Goal: Task Accomplishment & Management: Manage account settings

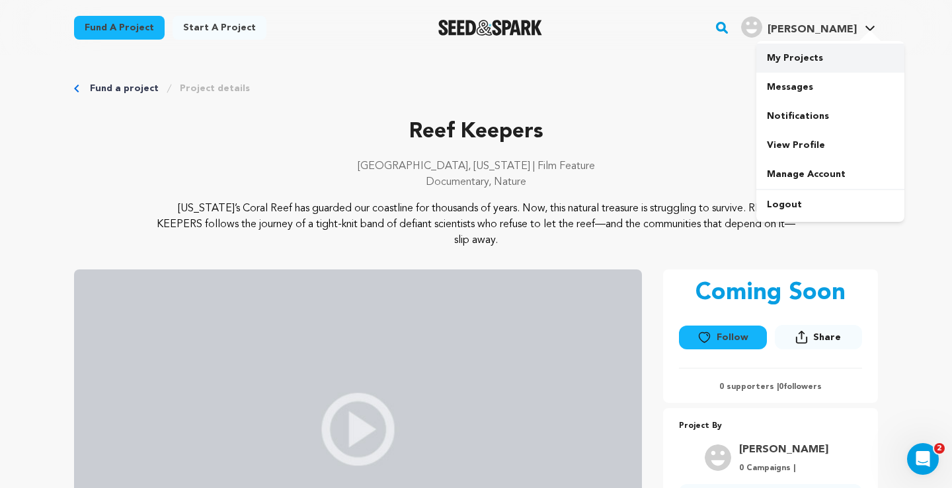
click at [795, 54] on link "My Projects" at bounding box center [830, 58] width 148 height 29
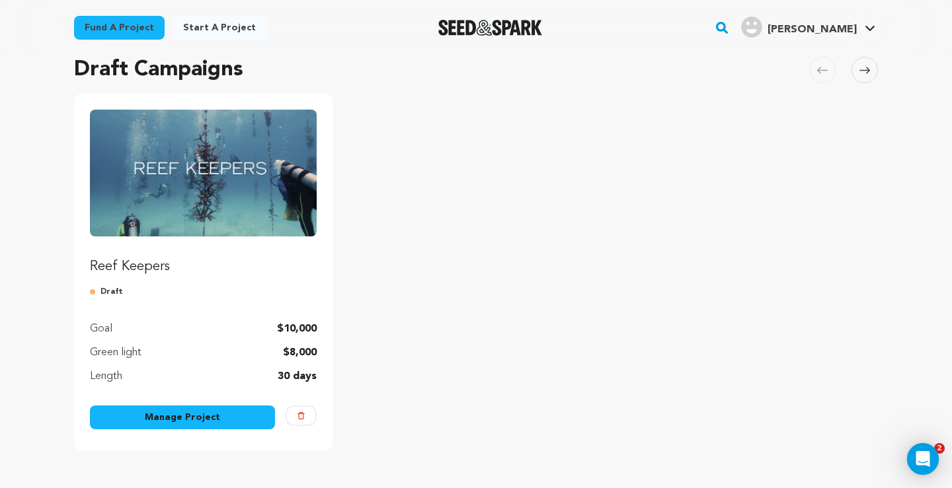
click at [163, 410] on link "Manage Project" at bounding box center [182, 418] width 185 height 24
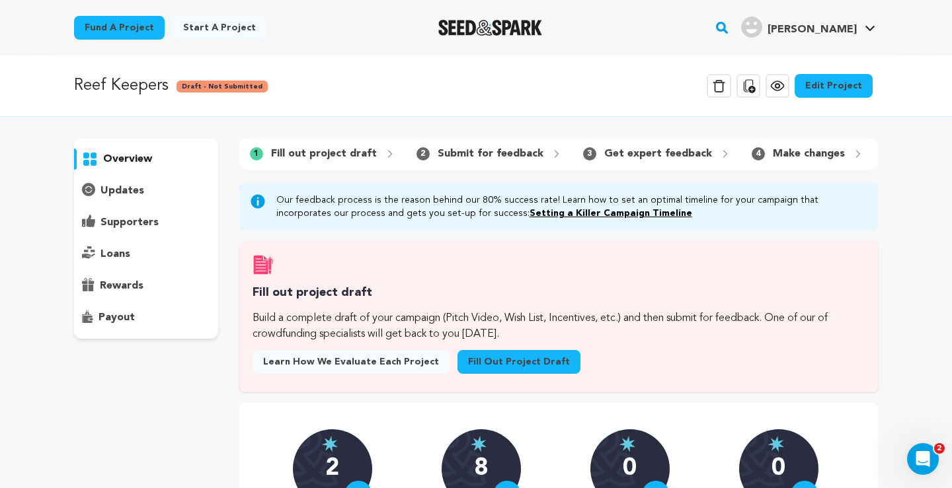
click at [842, 81] on link "Edit Project" at bounding box center [834, 86] width 78 height 24
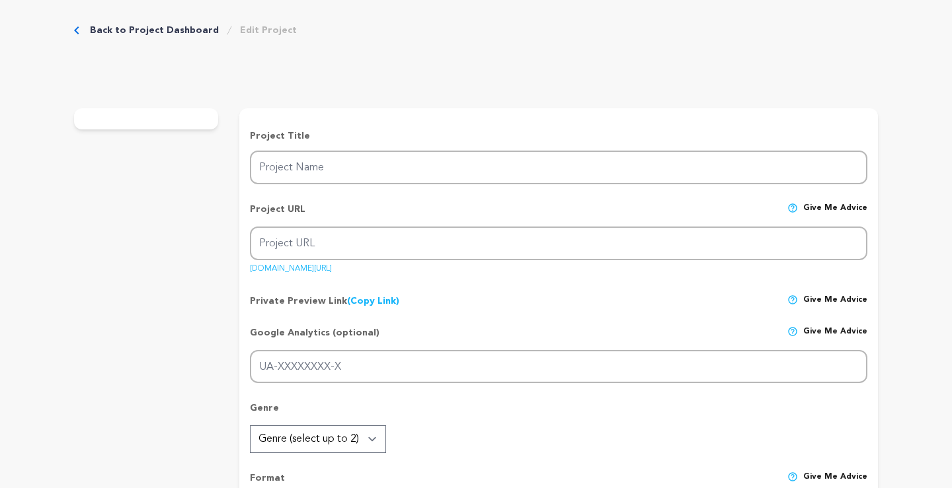
type input "Reef Keepers"
type input "reef-keepers"
type input "A tight-knit group of coral conservationists fights to restore the reef that ha…"
type textarea "[US_STATE]’s Coral Reef has guarded our coastline for thousands of years. Now, …"
type textarea "Every Floridian knows the heartbreak of witnessing a beloved wild space change.…"
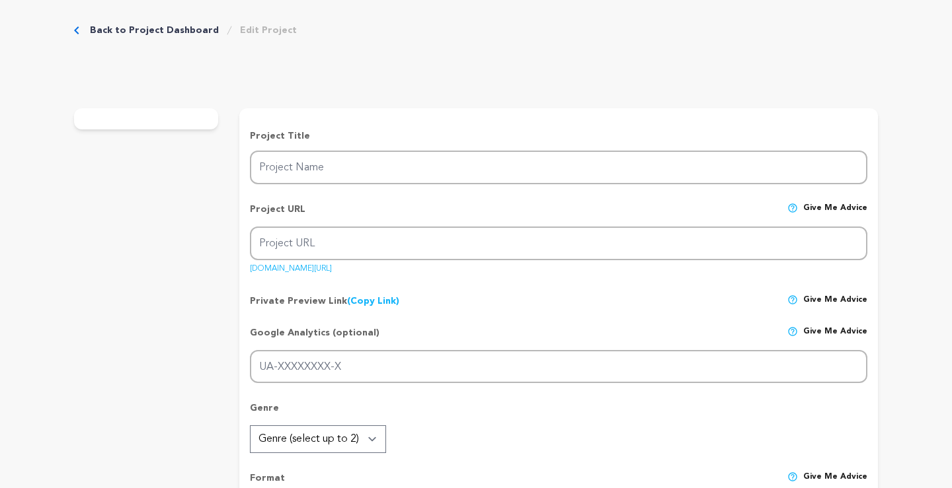
type textarea "Southern Documentary Fund is our fiscal sponsor: [URL][DOMAIN_NAME]"
radio input "true"
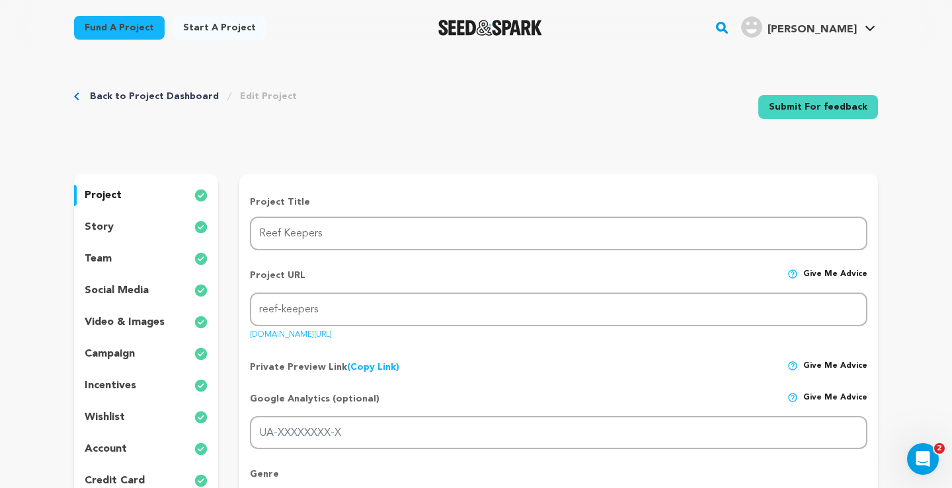
click at [120, 221] on div "story" at bounding box center [146, 227] width 144 height 21
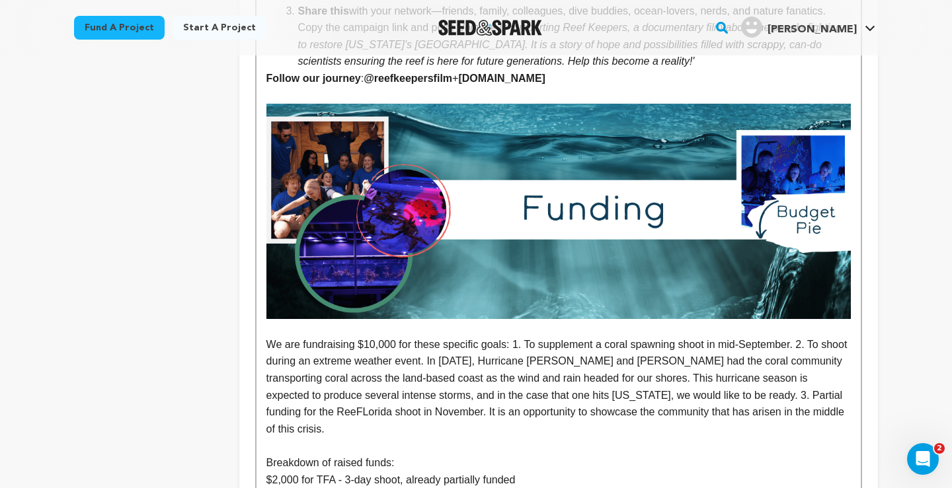
scroll to position [3049, 0]
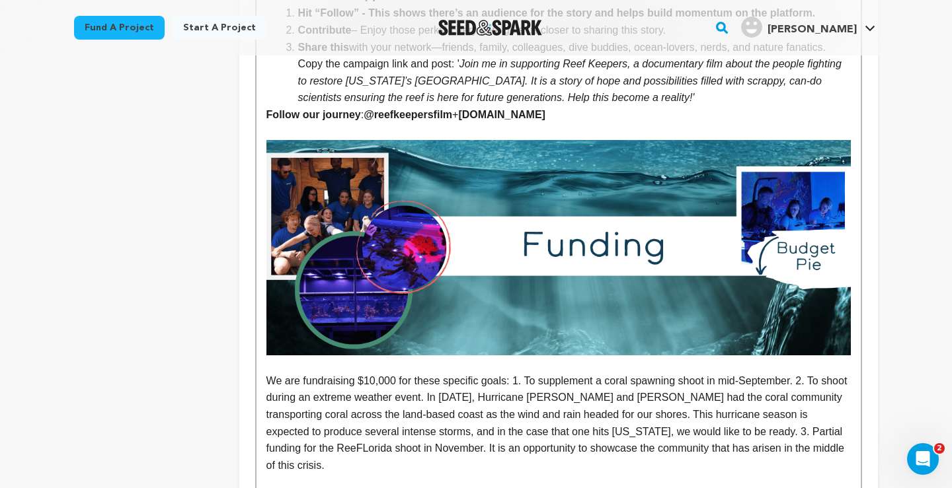
click at [498, 278] on img at bounding box center [558, 247] width 584 height 215
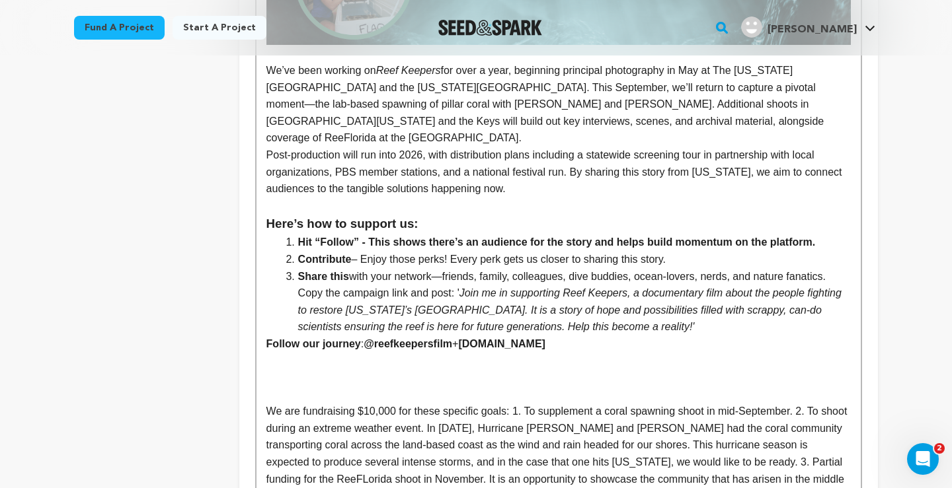
scroll to position [2794, 0]
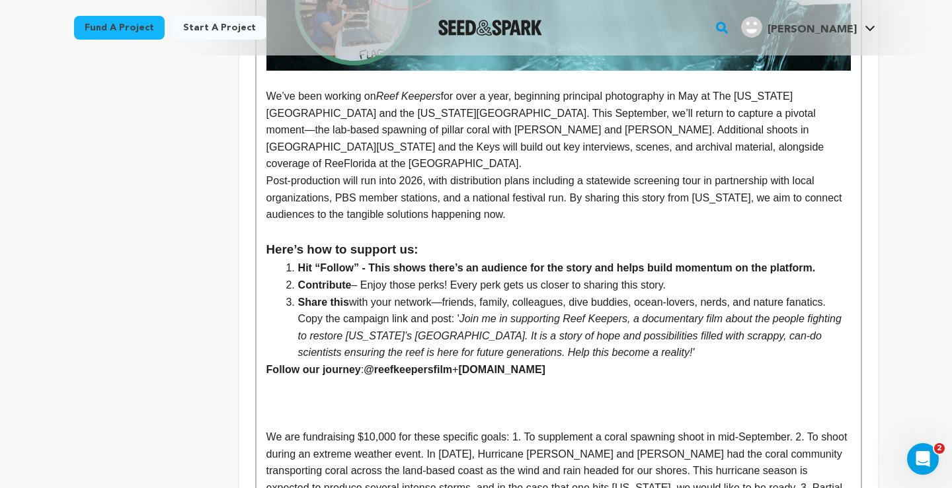
click at [286, 128] on p "We’ve been working on Reef Keepers for over a year, beginning principal photogr…" at bounding box center [558, 130] width 584 height 85
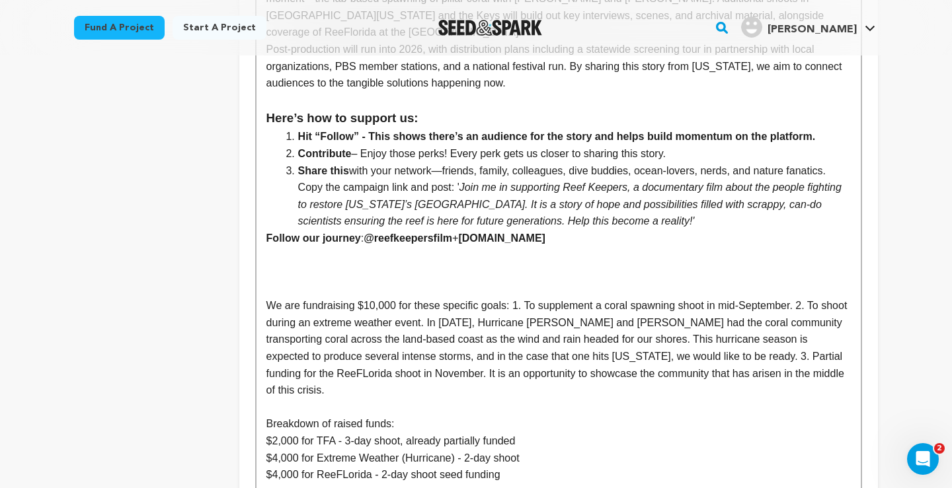
scroll to position [2936, 0]
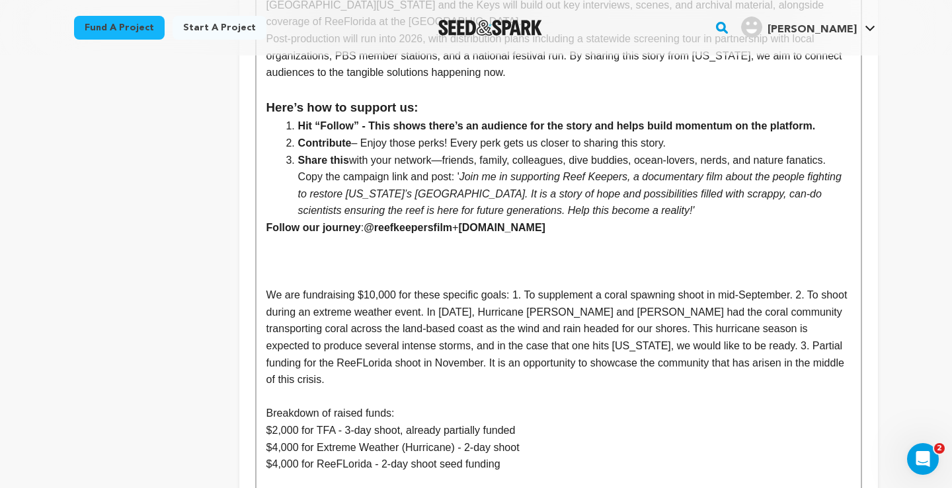
click at [274, 253] on p "To enrich screen reader interactions, please activate Accessibility in Grammarl…" at bounding box center [558, 261] width 584 height 17
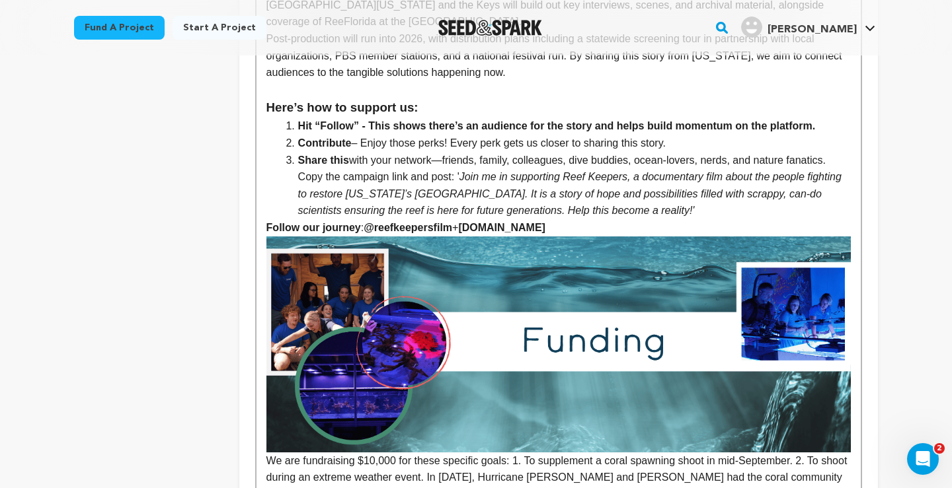
click at [594, 219] on p "Follow our journey : @reefkeepersfilm + reefkeepersfilm.com" at bounding box center [558, 227] width 584 height 17
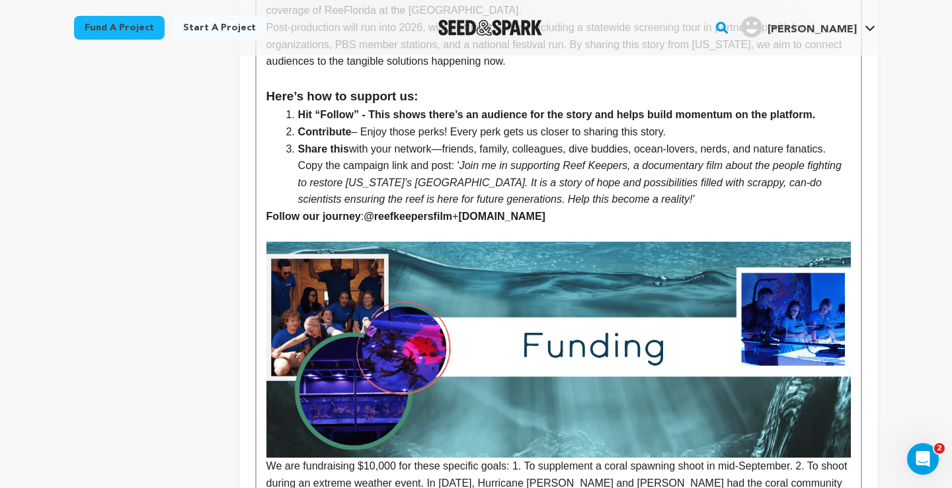
scroll to position [2950, 0]
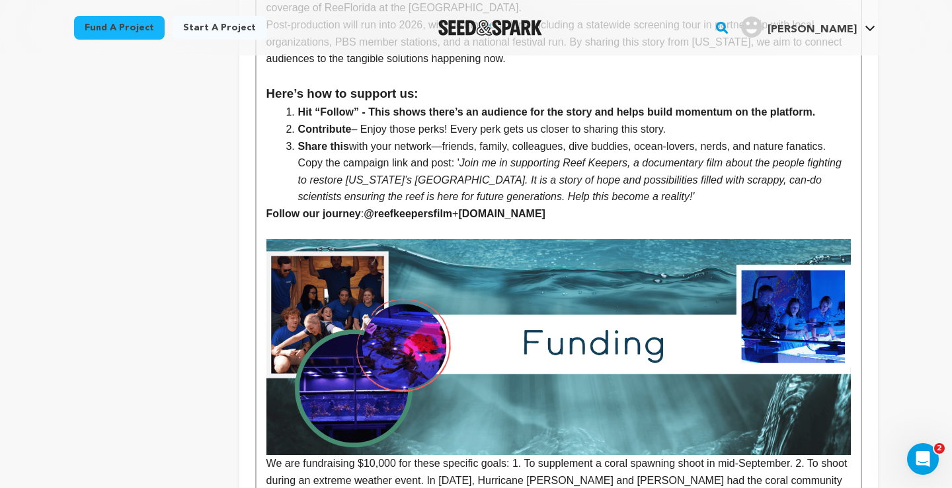
click at [676, 178] on li "Share this with your network—friends, family, colleagues, dive buddies, ocean-l…" at bounding box center [566, 171] width 568 height 67
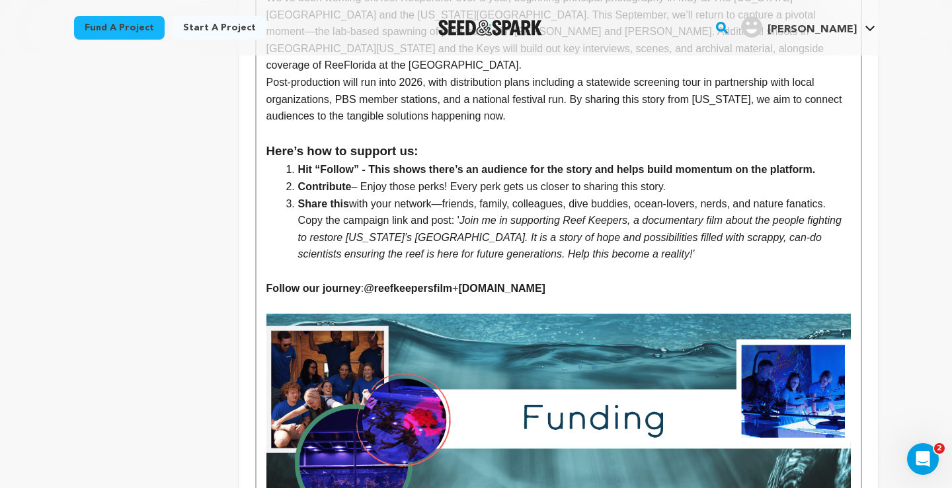
scroll to position [2928, 0]
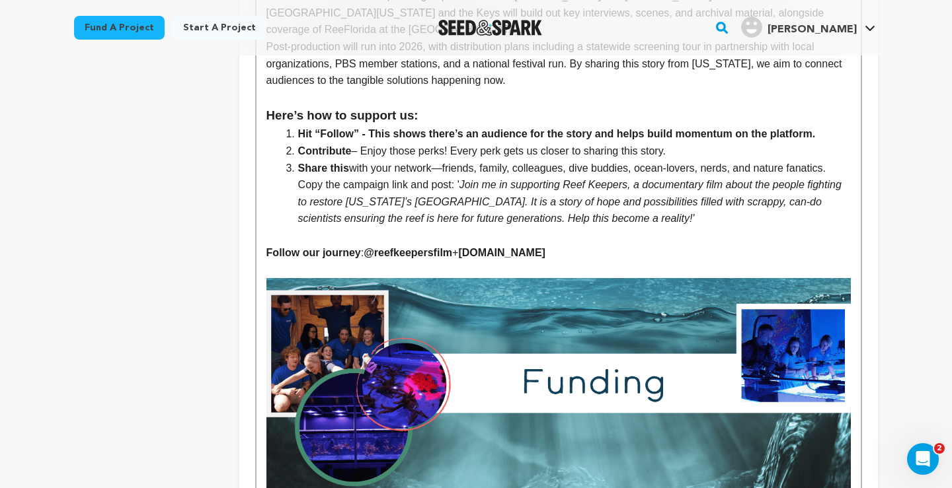
drag, startPoint x: 597, startPoint y: 237, endPoint x: 264, endPoint y: 239, distance: 332.5
copy p "Follow our journey : @reefkeepersfilm + reefkeepersfilm.com"
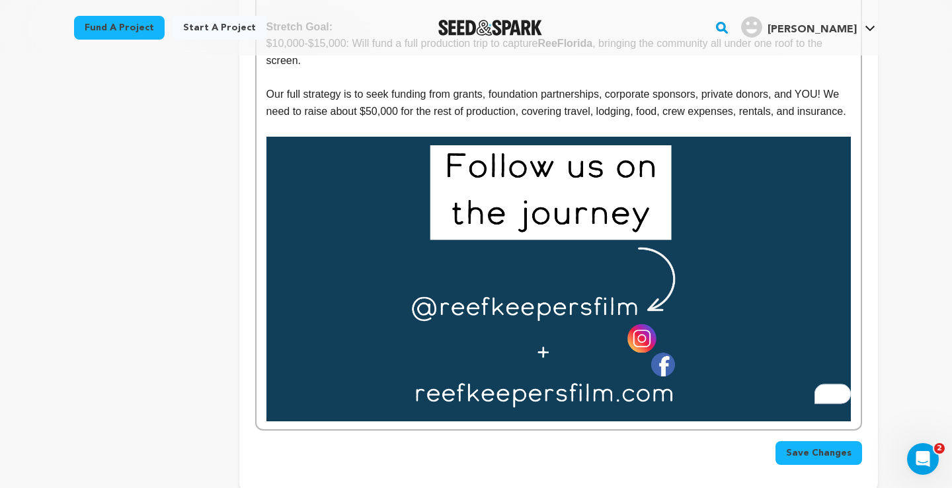
scroll to position [3628, 0]
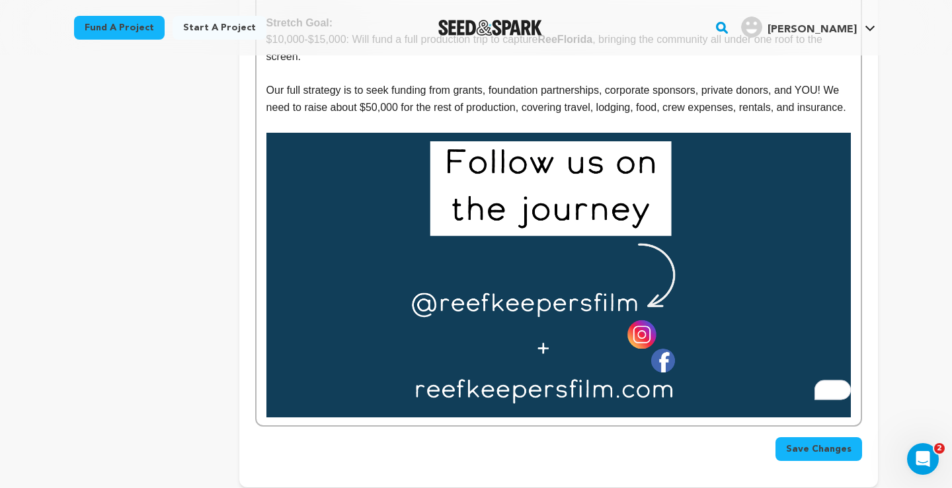
click at [335, 92] on p "Our full strategy is to seek funding from grants, foundation partnerships, corp…" at bounding box center [558, 99] width 584 height 34
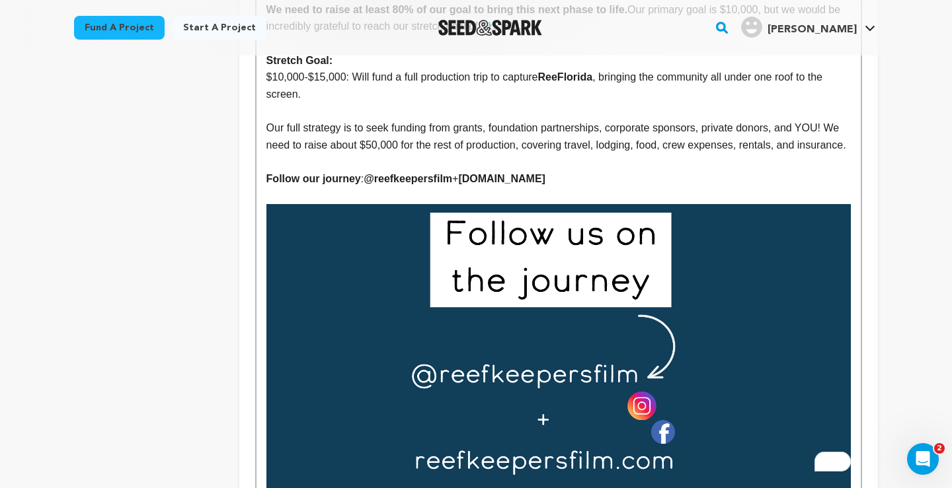
scroll to position [3543, 0]
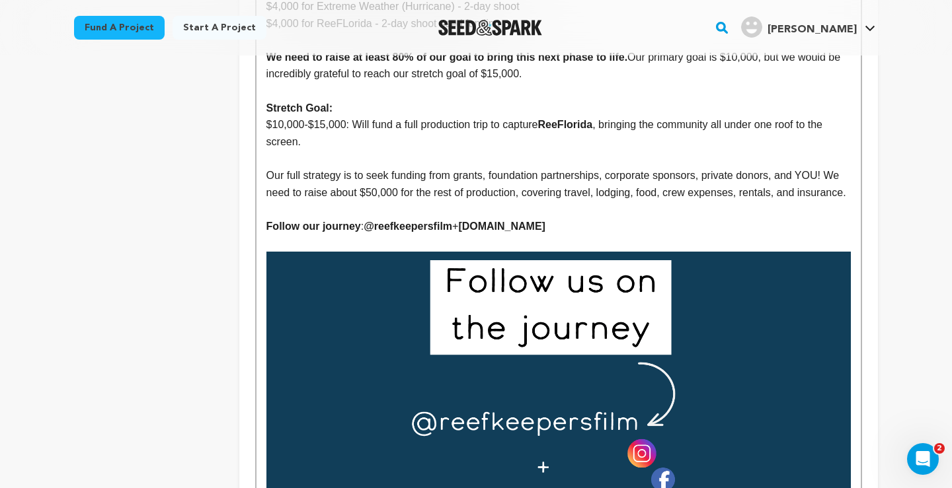
click at [412, 303] on img "To enrich screen reader interactions, please activate Accessibility in Grammarl…" at bounding box center [558, 394] width 584 height 285
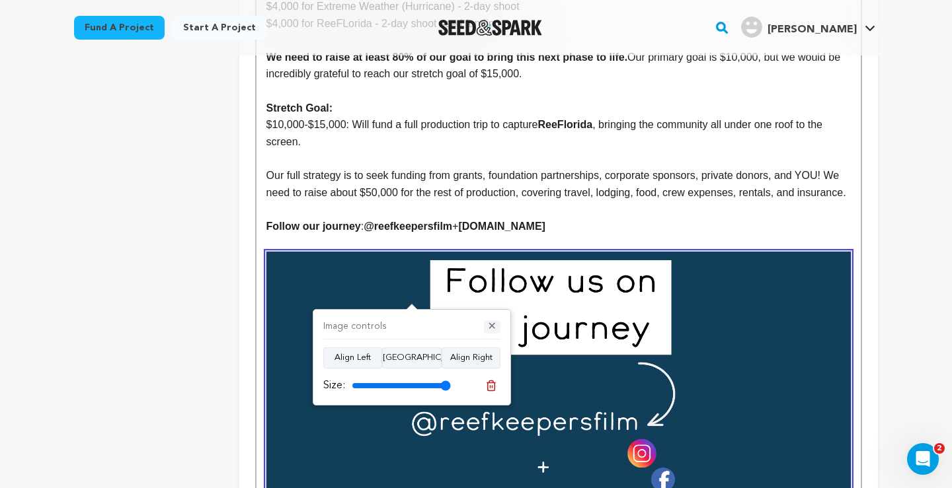
click at [492, 324] on button "✕" at bounding box center [492, 327] width 17 height 13
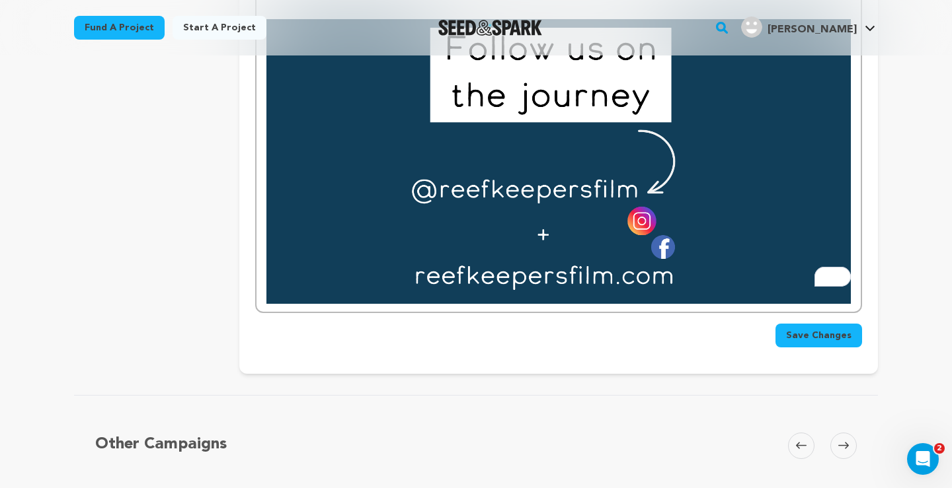
scroll to position [3724, 0]
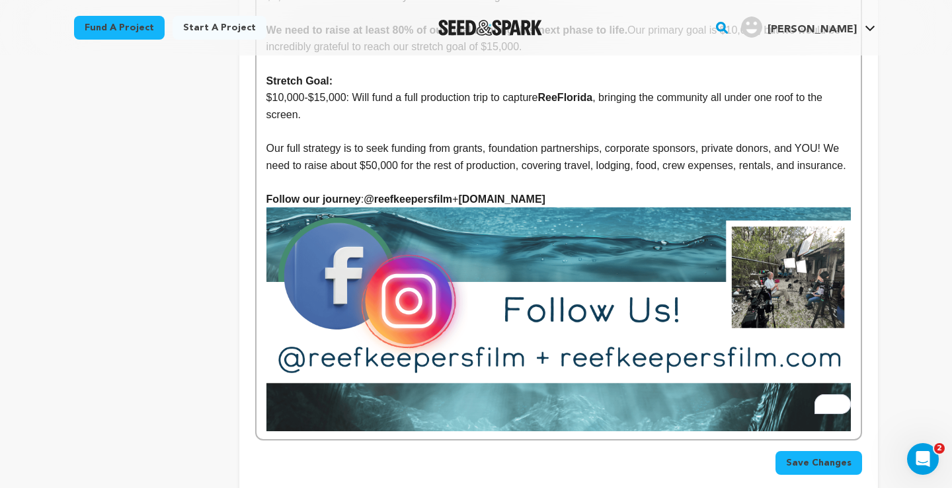
scroll to position [3654, 0]
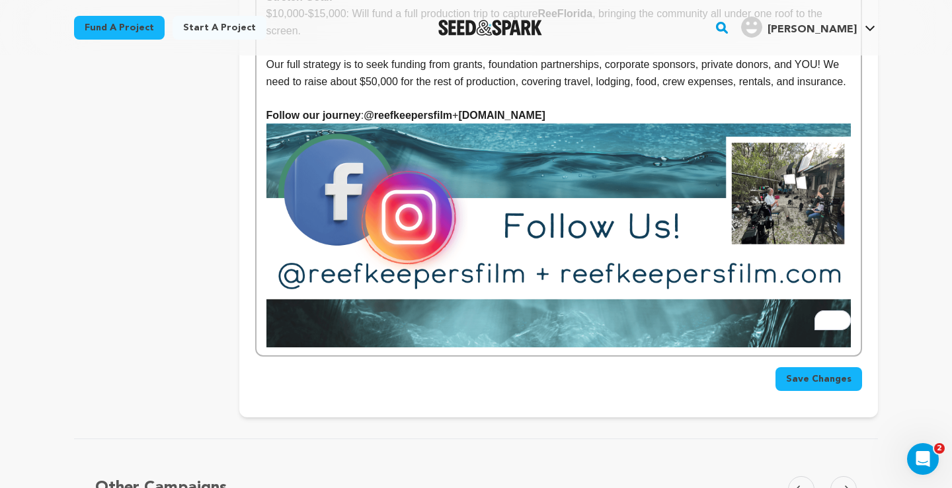
click at [620, 107] on p "Follow our journey : @reefkeepersfilm + reefkeepersfilm.com" at bounding box center [558, 115] width 584 height 17
drag, startPoint x: 586, startPoint y: 99, endPoint x: 267, endPoint y: 101, distance: 318.6
click at [267, 107] on p "Follow our journey : @reefkeepersfilm + reefkeepersfilm.com" at bounding box center [558, 115] width 584 height 17
copy p "Follow our journey : @reefkeepersfilm + reefkeepersfilm.com"
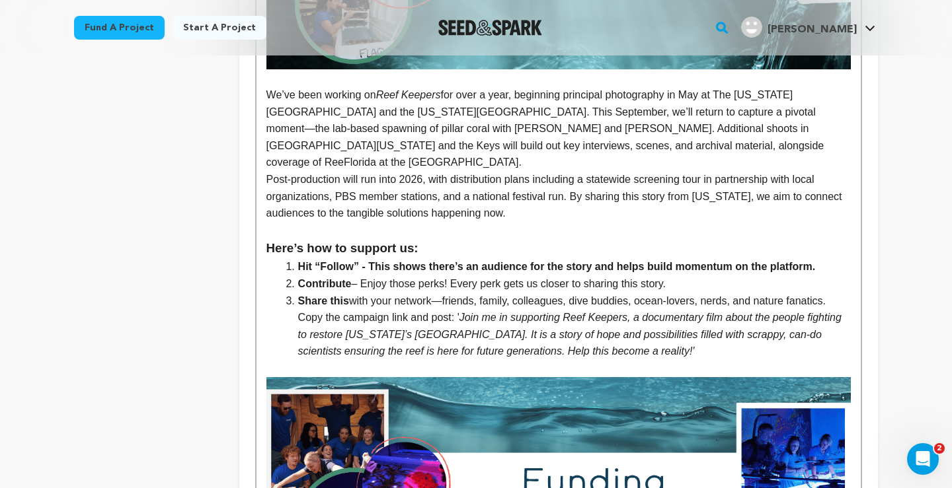
scroll to position [2793, 0]
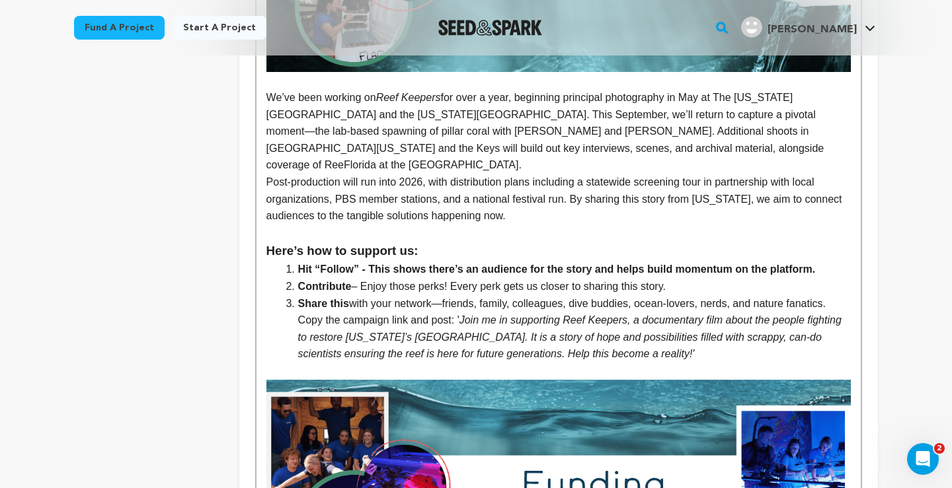
click at [682, 336] on li "Share this with your network—friends, family, colleagues, dive buddies, ocean-l…" at bounding box center [566, 328] width 568 height 67
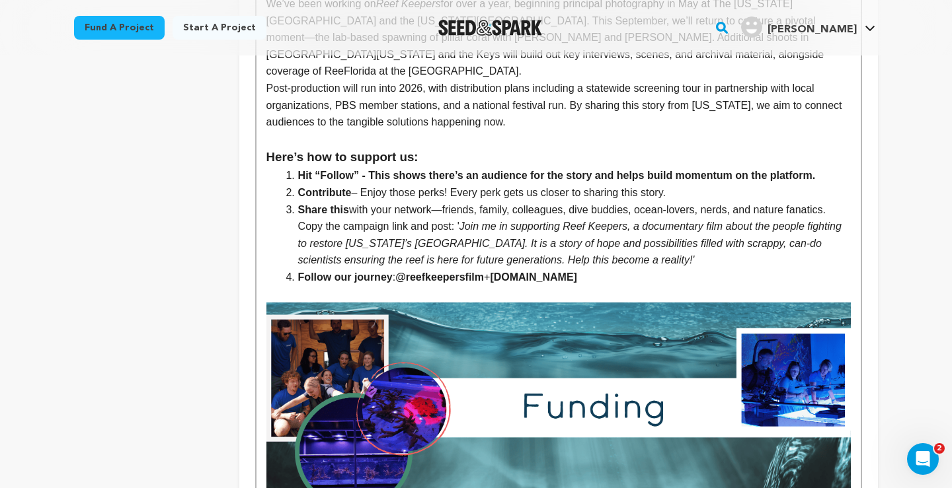
scroll to position [2881, 0]
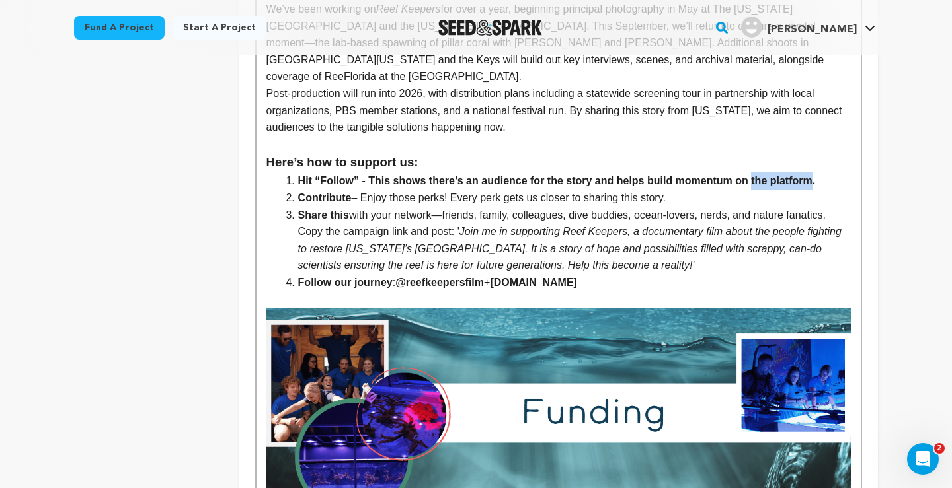
drag, startPoint x: 819, startPoint y: 167, endPoint x: 755, endPoint y: 168, distance: 64.1
click at [755, 175] on strong "Hit “Follow” - This shows there’s an audience for the story and helps build mom…" at bounding box center [557, 180] width 518 height 11
click at [825, 173] on li "Hit “Follow” - This shows there’s an audience for the story and helps build mom…" at bounding box center [566, 181] width 568 height 17
drag, startPoint x: 826, startPoint y: 165, endPoint x: 755, endPoint y: 168, distance: 71.4
click at [755, 173] on li "Hit “Follow” - This shows there’s an audience for the story and helps build mom…" at bounding box center [566, 181] width 568 height 17
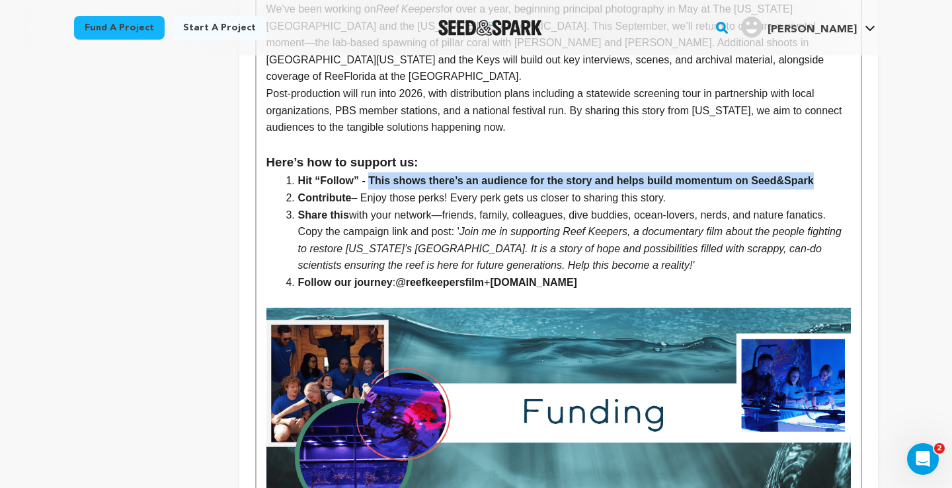
drag, startPoint x: 818, startPoint y: 168, endPoint x: 373, endPoint y: 171, distance: 444.9
click at [373, 173] on li "Hit “Follow” - This shows there’s an audience for the story and helps build mom…" at bounding box center [566, 181] width 568 height 17
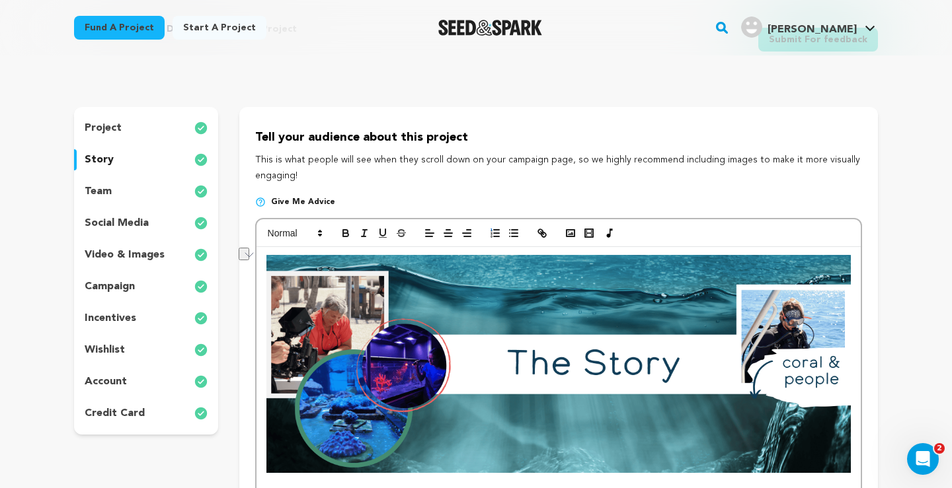
scroll to position [0, 0]
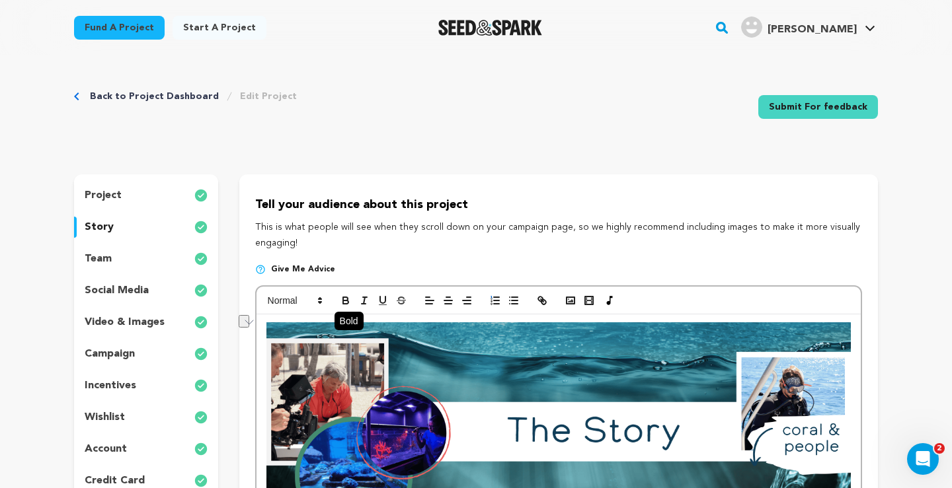
click at [344, 305] on icon "button" at bounding box center [346, 301] width 12 height 12
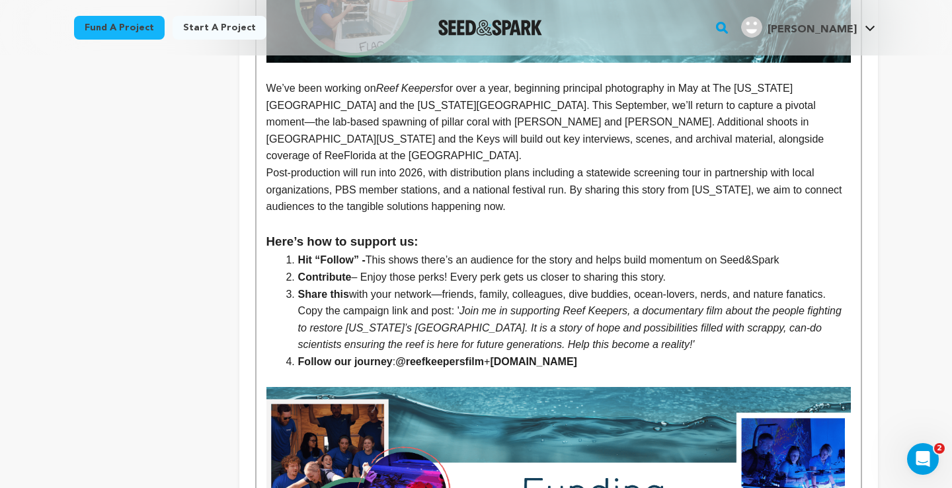
click at [434, 252] on li "Hit “Follow” - This shows there’s an audience for the story and helps build mom…" at bounding box center [566, 260] width 568 height 17
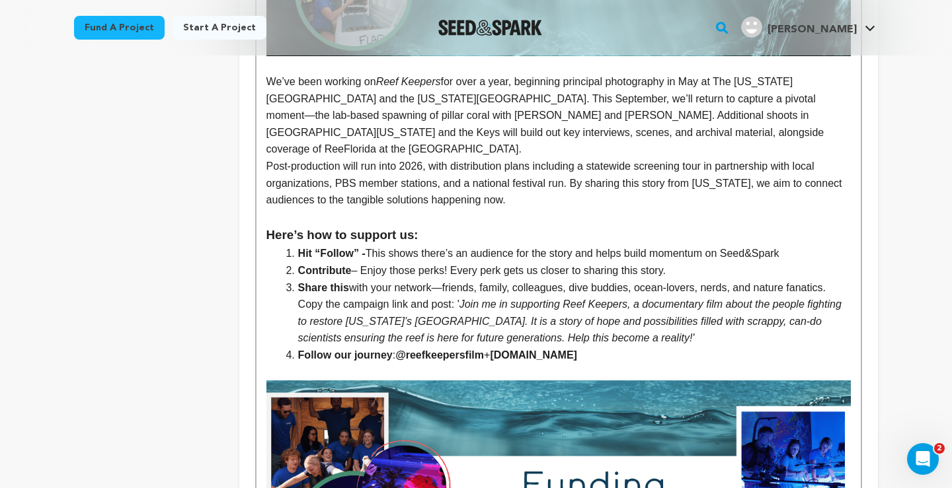
scroll to position [2817, 0]
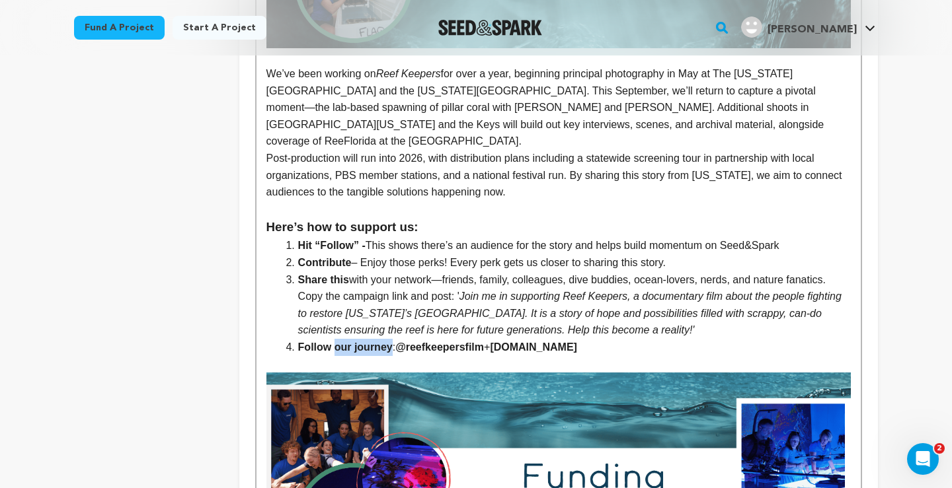
drag, startPoint x: 391, startPoint y: 331, endPoint x: 334, endPoint y: 335, distance: 57.0
click at [334, 339] on li "Follow our journey : @reefkeepersfilm + reefkeepersfilm.com" at bounding box center [566, 347] width 568 height 17
click at [604, 339] on li "Follow on socials : @reefkeepersfilm + reefkeepersfilm.com" at bounding box center [566, 347] width 568 height 17
drag, startPoint x: 382, startPoint y: 331, endPoint x: 346, endPoint y: 335, distance: 36.6
click at [346, 342] on strong "Follow on socials" at bounding box center [342, 347] width 88 height 11
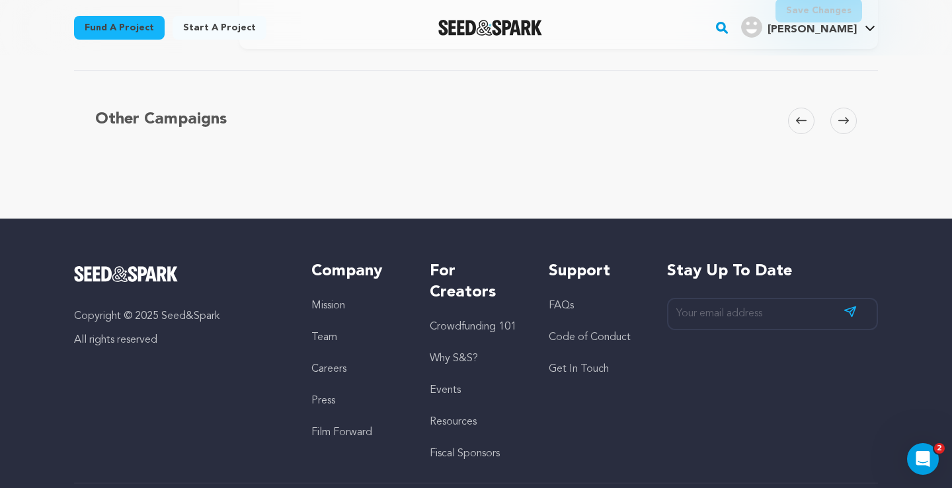
scroll to position [3805, 0]
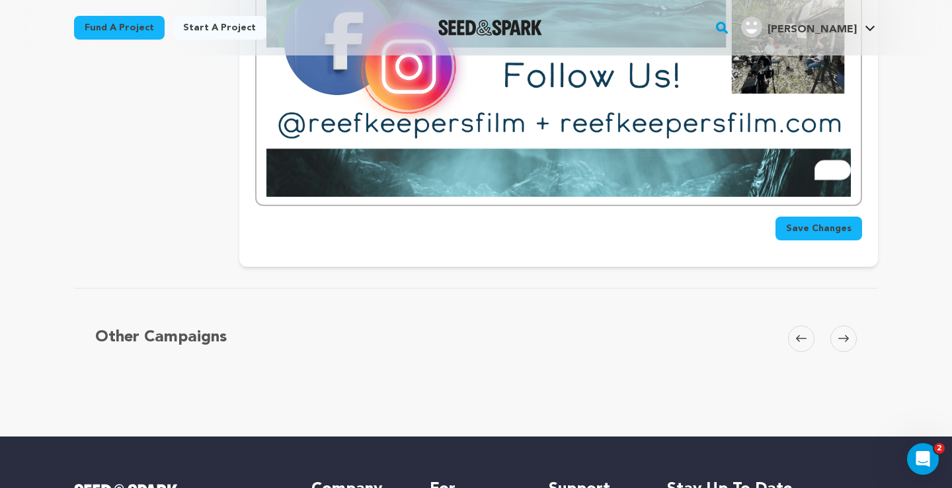
click at [795, 222] on span "Save Changes" at bounding box center [818, 228] width 65 height 13
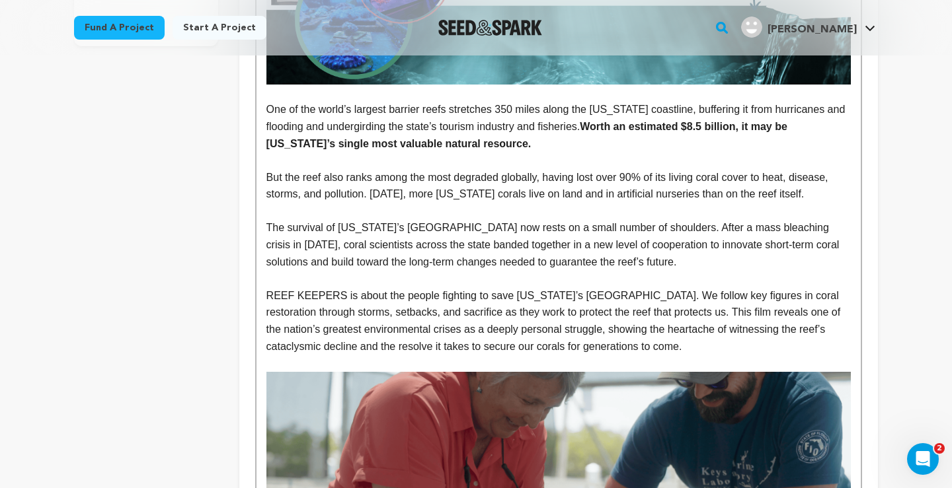
scroll to position [452, 0]
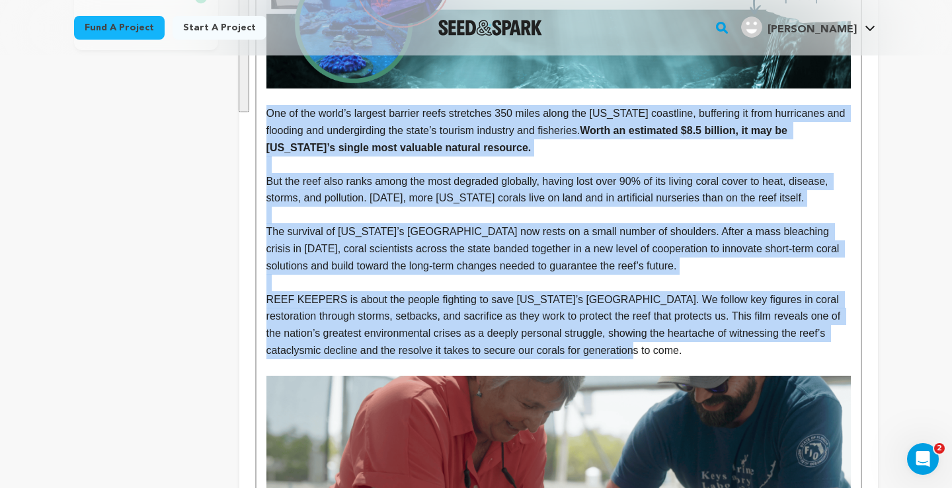
drag, startPoint x: 268, startPoint y: 113, endPoint x: 639, endPoint y: 351, distance: 440.1
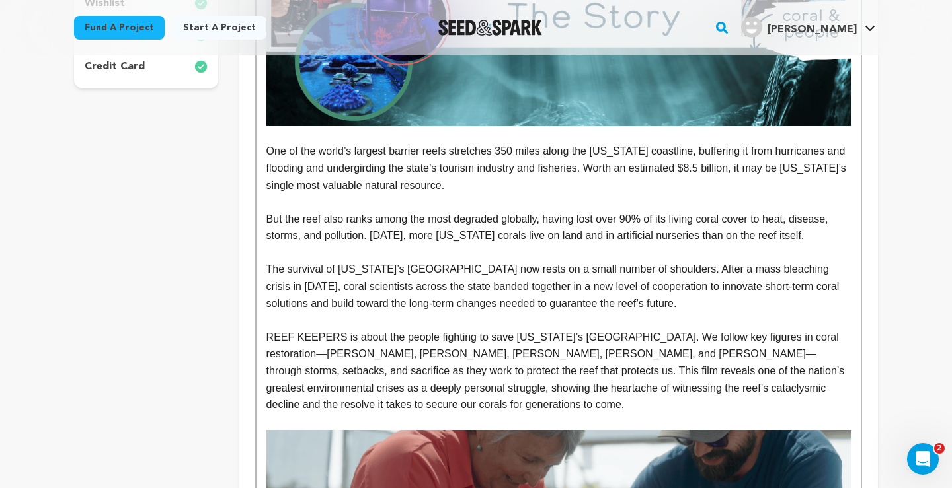
scroll to position [409, 0]
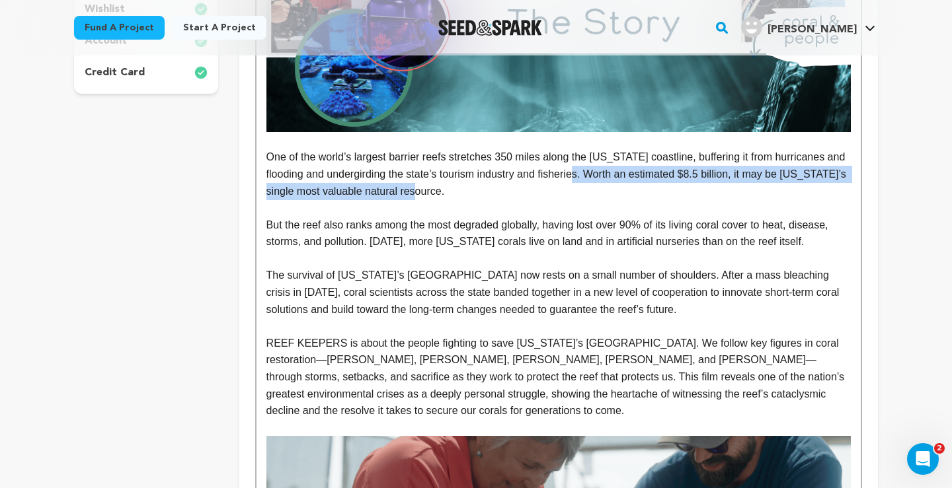
drag, startPoint x: 595, startPoint y: 173, endPoint x: 609, endPoint y: 187, distance: 19.6
click at [609, 187] on p "One of the world’s largest barrier reefs stretches 350 miles along the Florida …" at bounding box center [558, 174] width 584 height 51
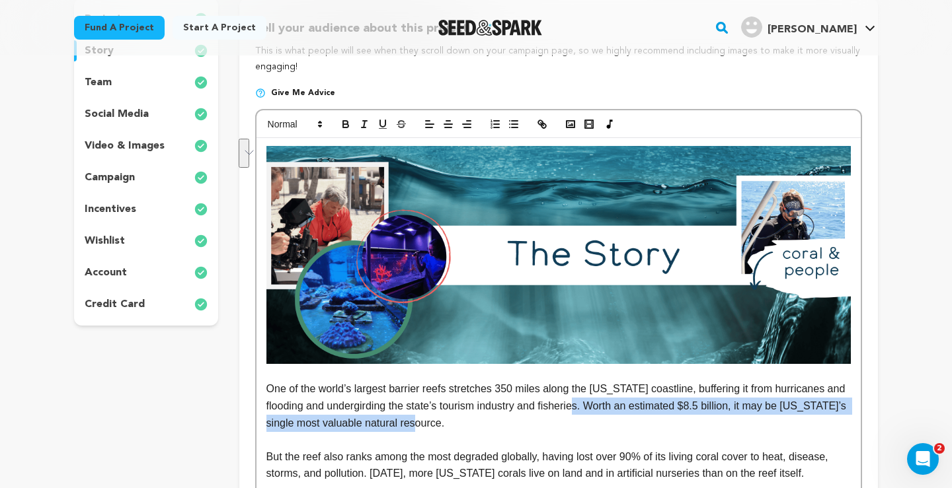
scroll to position [172, 0]
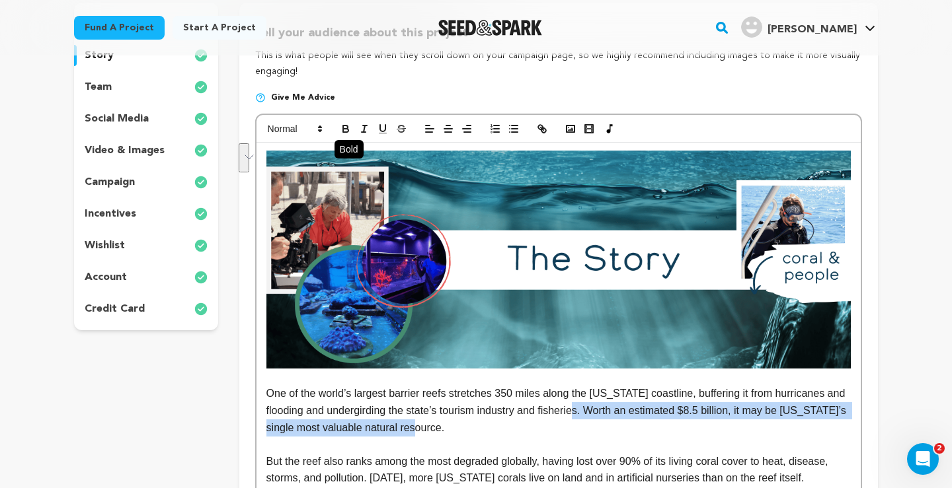
click at [343, 128] on icon "button" at bounding box center [345, 127] width 5 height 3
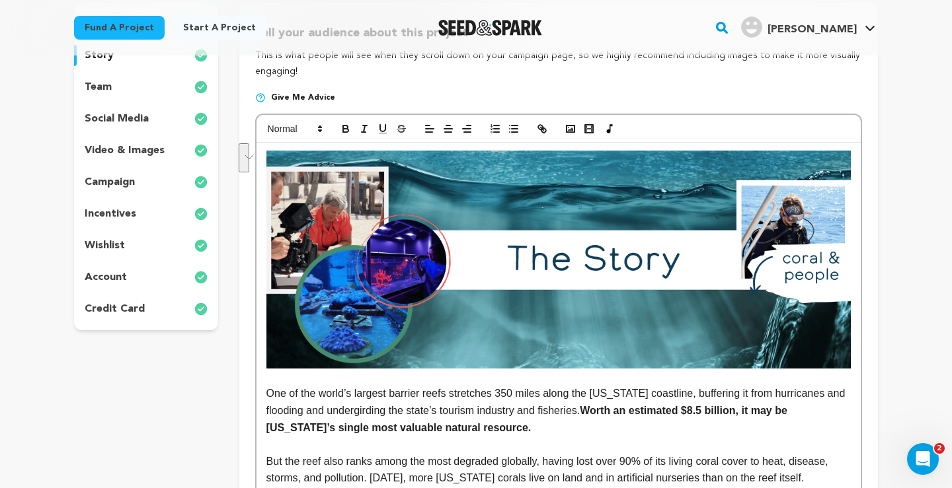
click at [419, 418] on p "One of the world’s largest barrier reefs stretches 350 miles along the Florida …" at bounding box center [558, 410] width 584 height 51
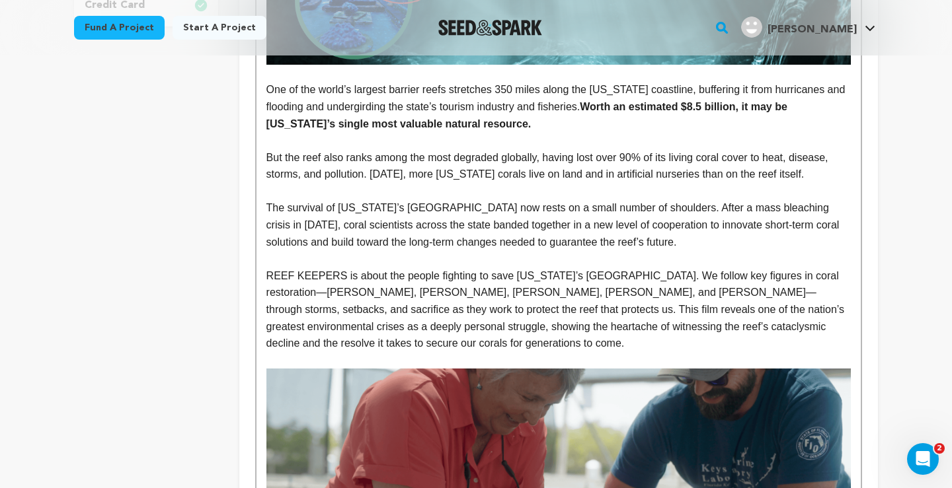
scroll to position [483, 0]
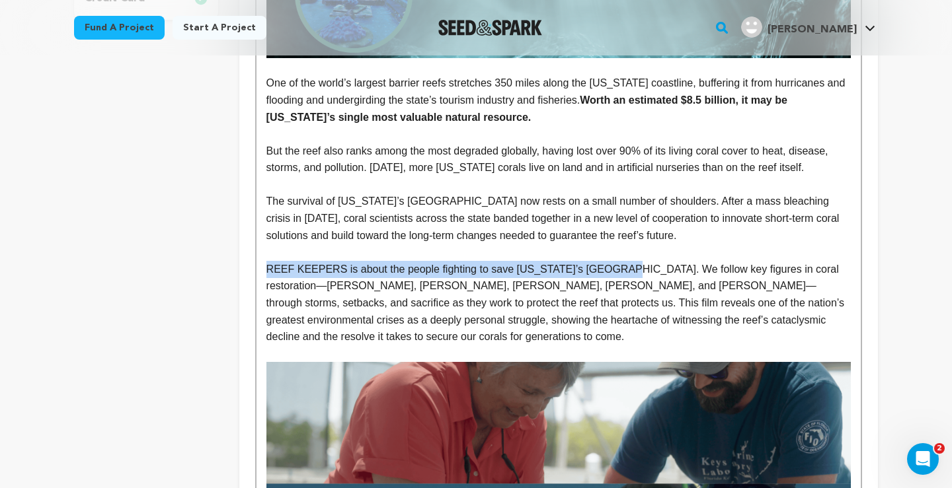
drag, startPoint x: 608, startPoint y: 269, endPoint x: 268, endPoint y: 276, distance: 339.8
click at [268, 276] on p "REEF KEEPERS is about the people fighting to save Florida’s Coral Reef. We foll…" at bounding box center [558, 303] width 584 height 85
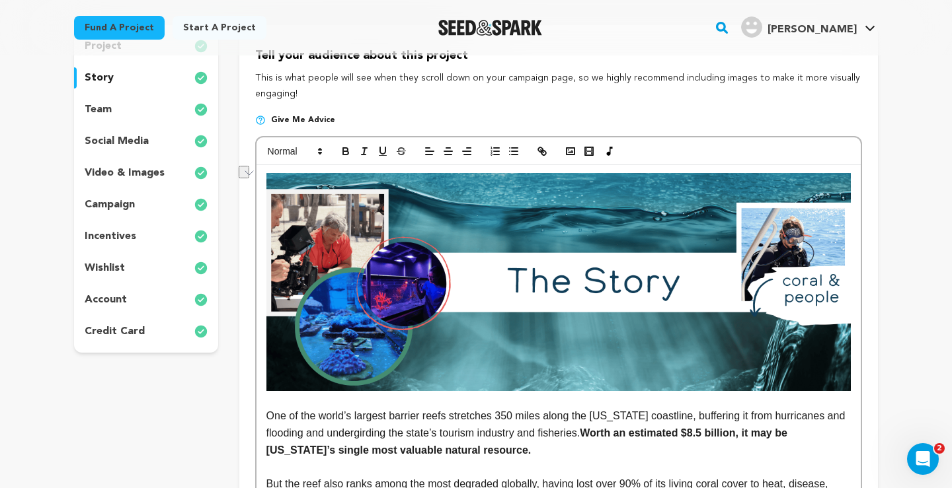
scroll to position [145, 0]
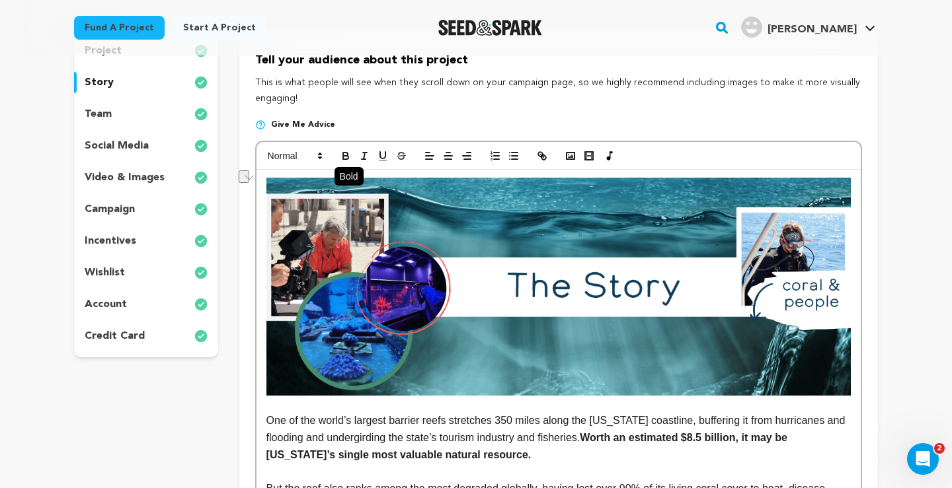
click at [344, 152] on icon "button" at bounding box center [346, 156] width 12 height 12
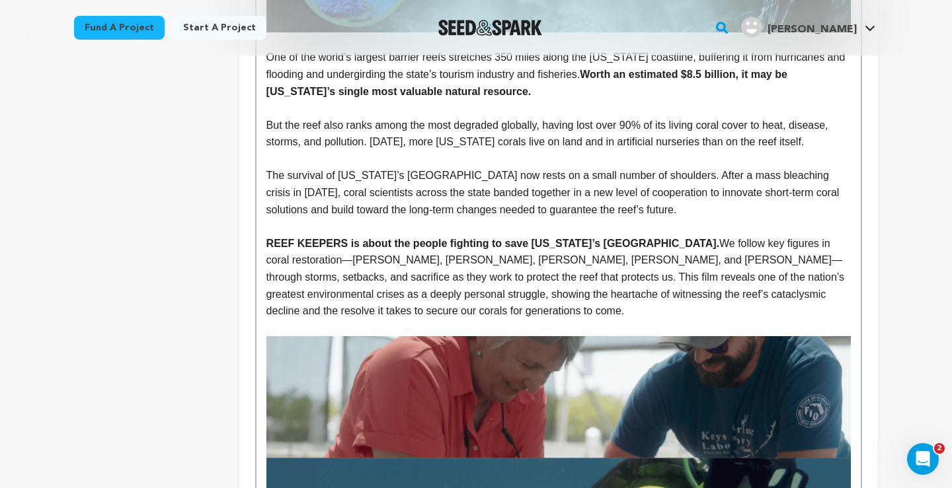
click at [401, 255] on p "REEF KEEPERS is about the people fighting to save Florida’s Coral Reef. We foll…" at bounding box center [558, 277] width 584 height 85
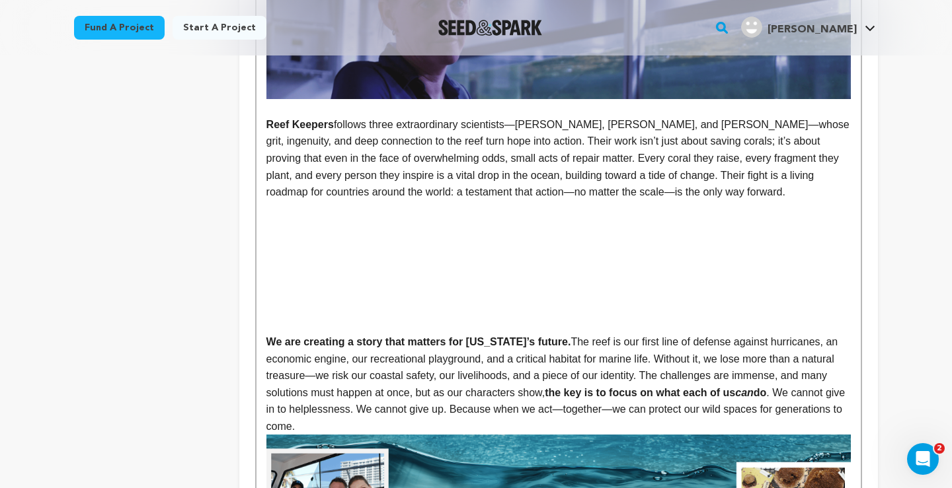
scroll to position [1112, 0]
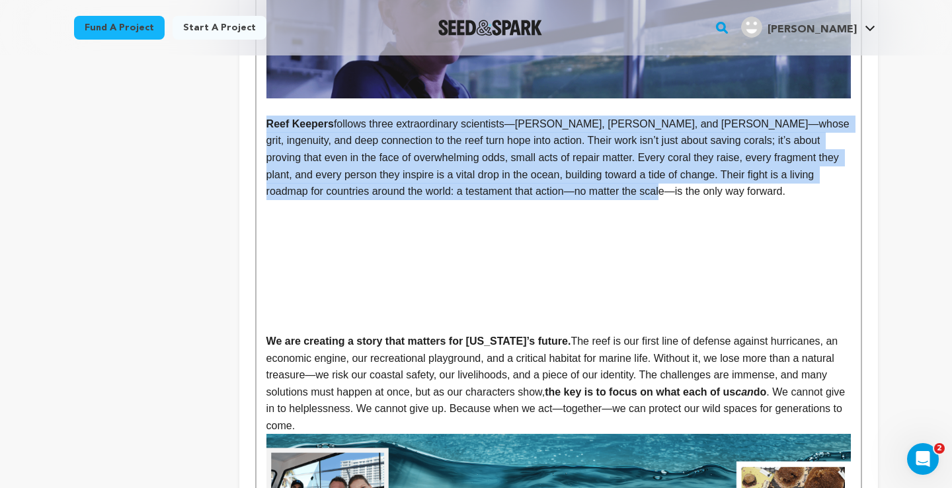
drag, startPoint x: 638, startPoint y: 192, endPoint x: 266, endPoint y: 126, distance: 378.0
click at [266, 126] on p "﻿﻿ ﻿ Reef Keepers follows three extraordinary scientists—Keri, Ken, and Cindy—w…" at bounding box center [558, 158] width 584 height 85
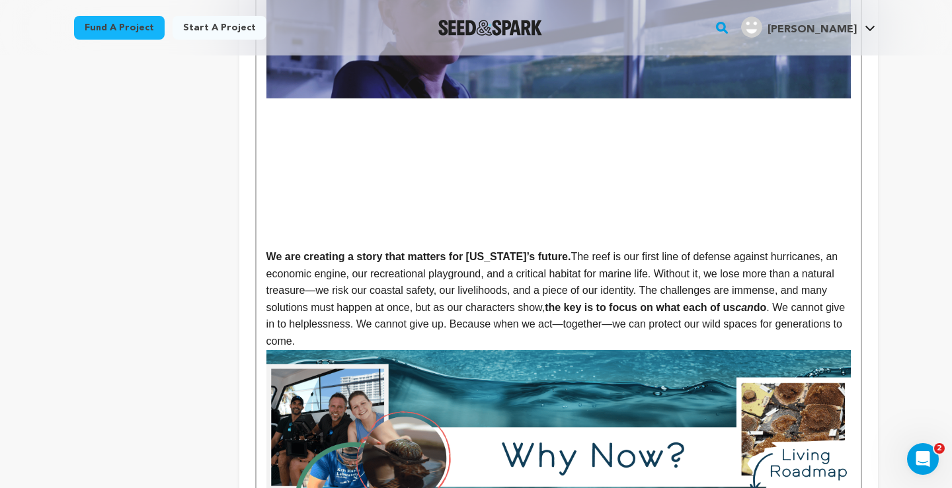
drag, startPoint x: 376, startPoint y: 340, endPoint x: 266, endPoint y: 262, distance: 135.6
click at [266, 262] on p "We are creating a story that matters for Florida’s future. The reef is our firs…" at bounding box center [558, 300] width 584 height 102
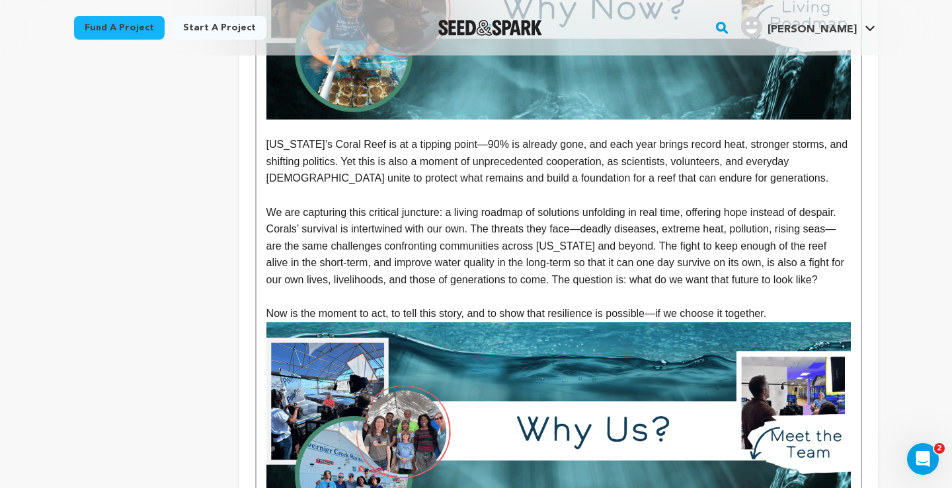
scroll to position [1496, 0]
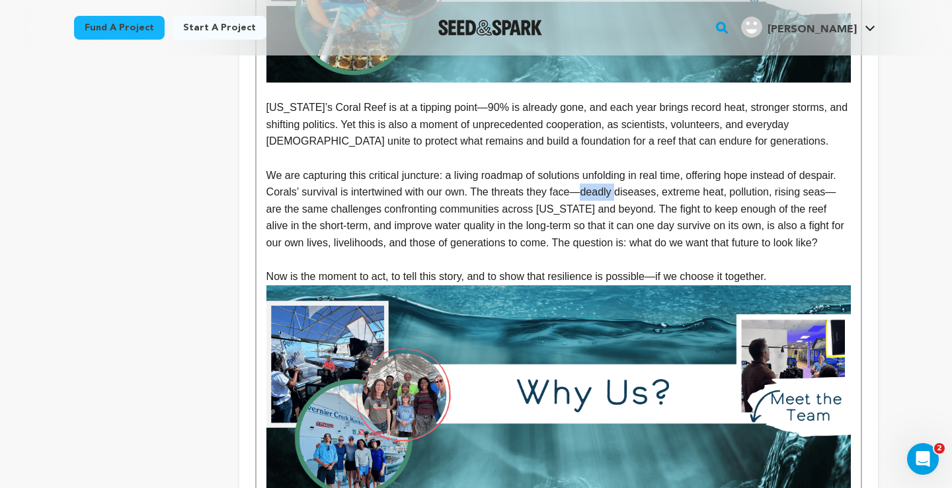
drag, startPoint x: 621, startPoint y: 193, endPoint x: 587, endPoint y: 194, distance: 34.4
click at [587, 194] on p "Corals’ survival is intertwined with our own. The threats they face—deadly dise…" at bounding box center [558, 217] width 584 height 67
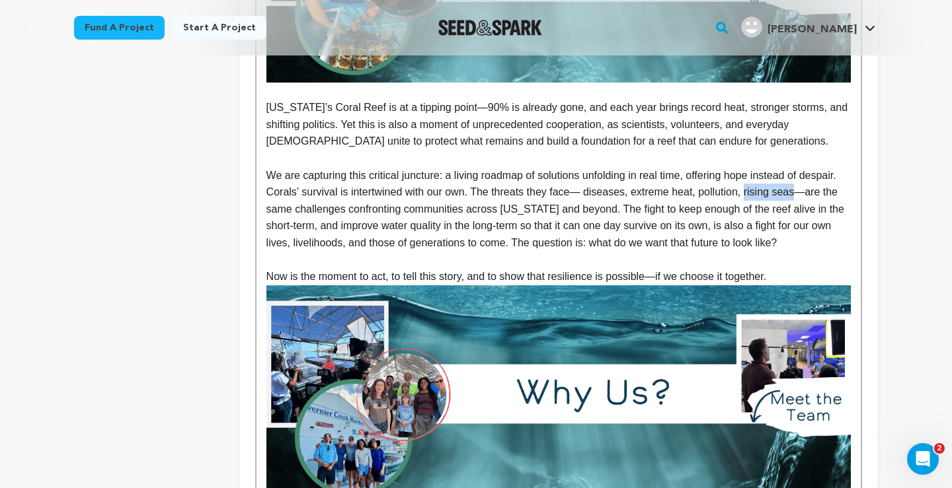
drag, startPoint x: 805, startPoint y: 193, endPoint x: 754, endPoint y: 194, distance: 50.9
click at [754, 194] on p "Corals’ survival is intertwined with our own. The threats they face— diseases, …" at bounding box center [558, 217] width 584 height 67
click at [779, 190] on p "Corals’ survival is intertwined with our own. The threats they face— diseases, …" at bounding box center [558, 217] width 584 height 67
drag, startPoint x: 803, startPoint y: 192, endPoint x: 753, endPoint y: 200, distance: 50.9
click at [753, 200] on p "Corals’ survival is intertwined with our own. The threats they face— diseases, …" at bounding box center [558, 217] width 584 height 67
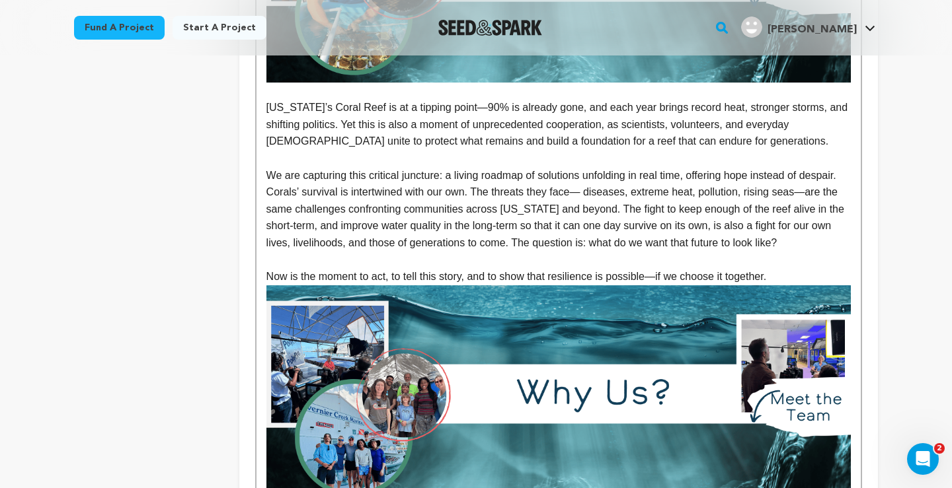
click at [588, 195] on p "Corals’ survival is intertwined with our own. The threats they face— diseases, …" at bounding box center [558, 217] width 584 height 67
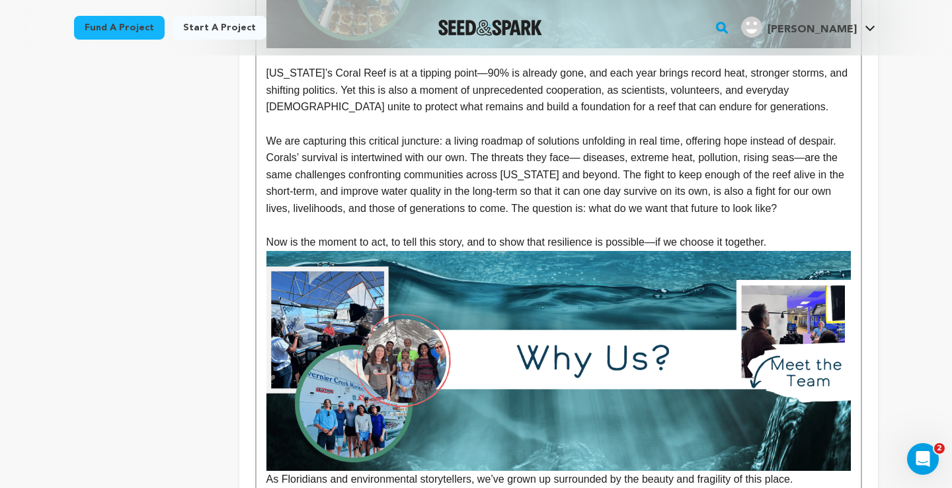
scroll to position [1532, 0]
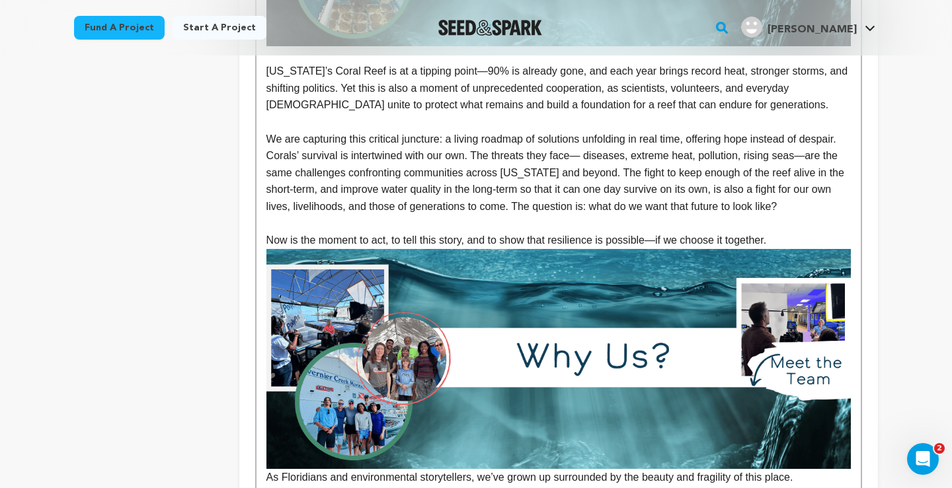
drag, startPoint x: 787, startPoint y: 241, endPoint x: 267, endPoint y: 243, distance: 519.6
click at [267, 243] on p "Now is the moment to act, to tell this story, and to show that resilience is po…" at bounding box center [558, 240] width 584 height 17
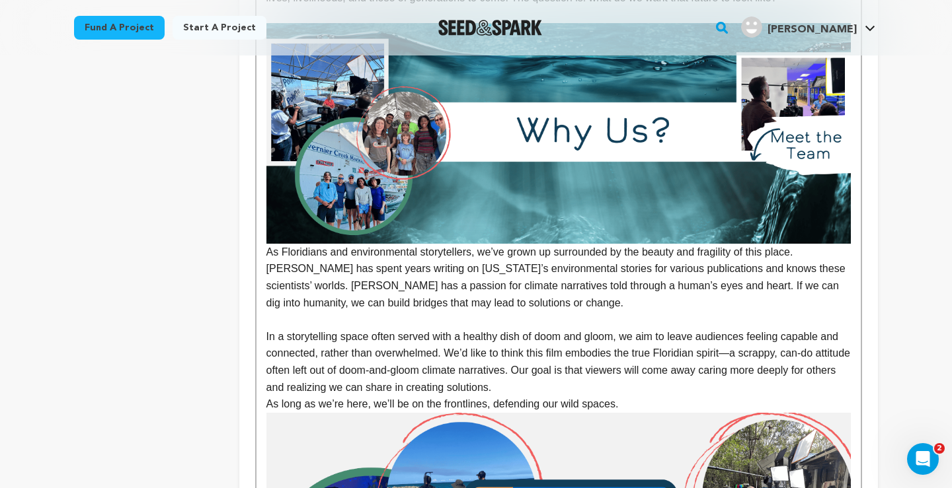
scroll to position [1742, 0]
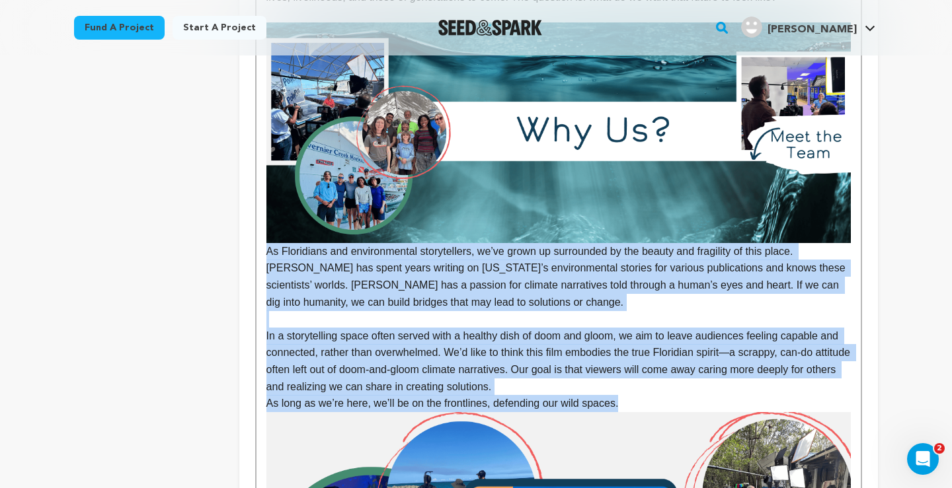
drag, startPoint x: 632, startPoint y: 405, endPoint x: 262, endPoint y: 255, distance: 398.8
click at [262, 255] on div "One of the world’s largest barrier reefs stretches 350 miles along the Florida …" at bounding box center [558, 327] width 604 height 3509
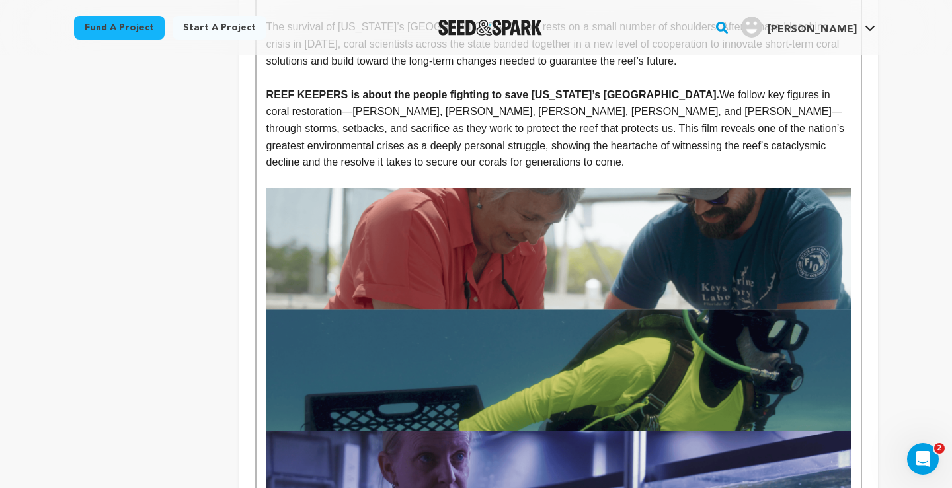
scroll to position [652, 0]
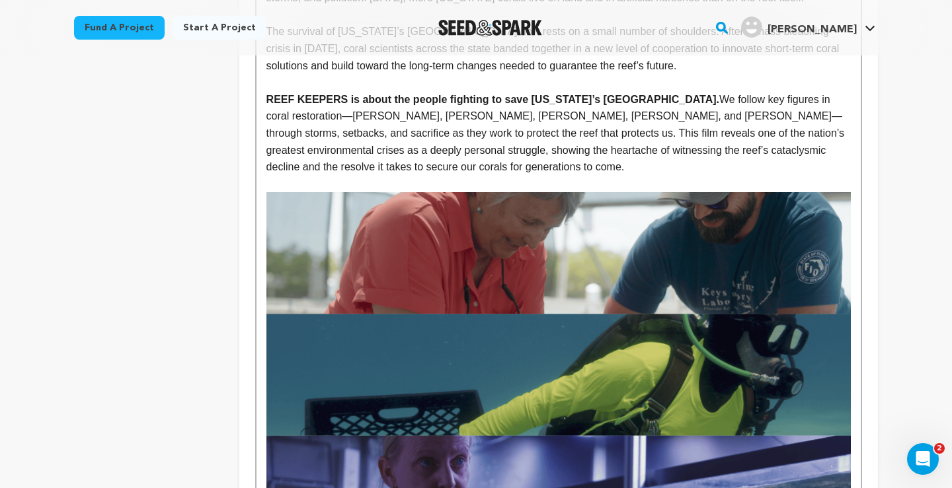
click at [508, 294] on img "To enrich screen reader interactions, please activate Accessibility in Grammarl…" at bounding box center [558, 375] width 584 height 366
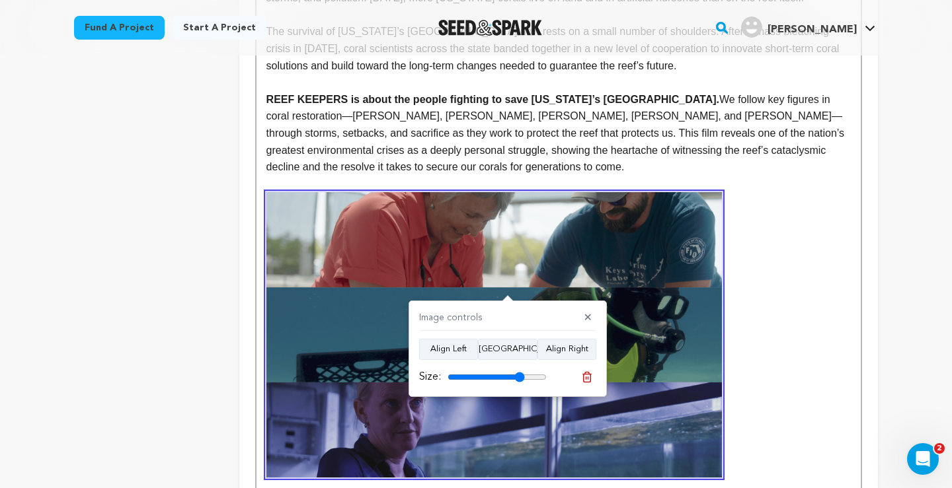
drag, startPoint x: 540, startPoint y: 376, endPoint x: 520, endPoint y: 375, distance: 20.5
type input "78"
click at [520, 375] on input "range" at bounding box center [497, 377] width 99 height 11
click at [789, 346] on strong "To enrich screen reader interactions, please activate Accessibility in Grammarl…" at bounding box center [558, 334] width 584 height 285
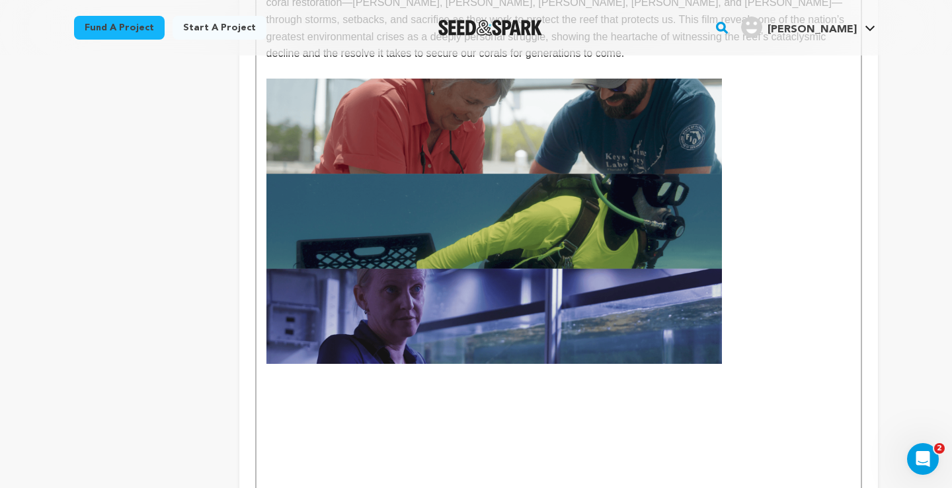
scroll to position [886, 0]
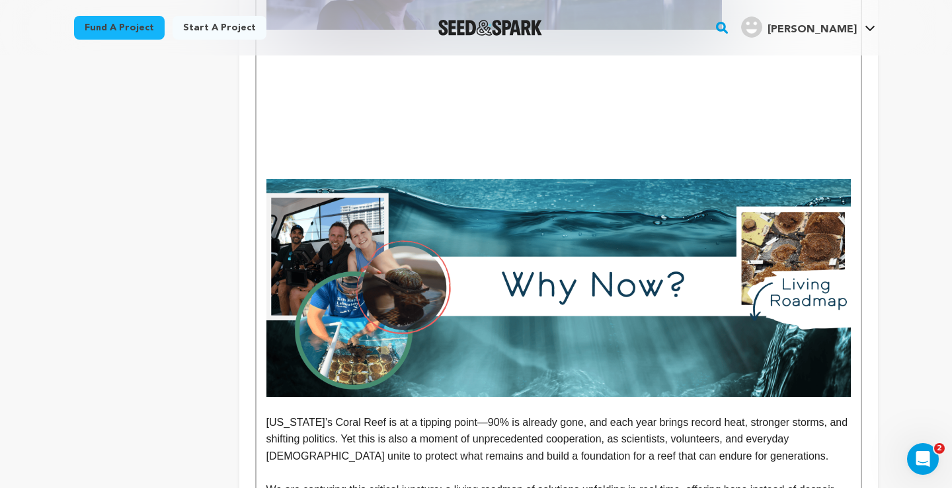
scroll to position [1128, 0]
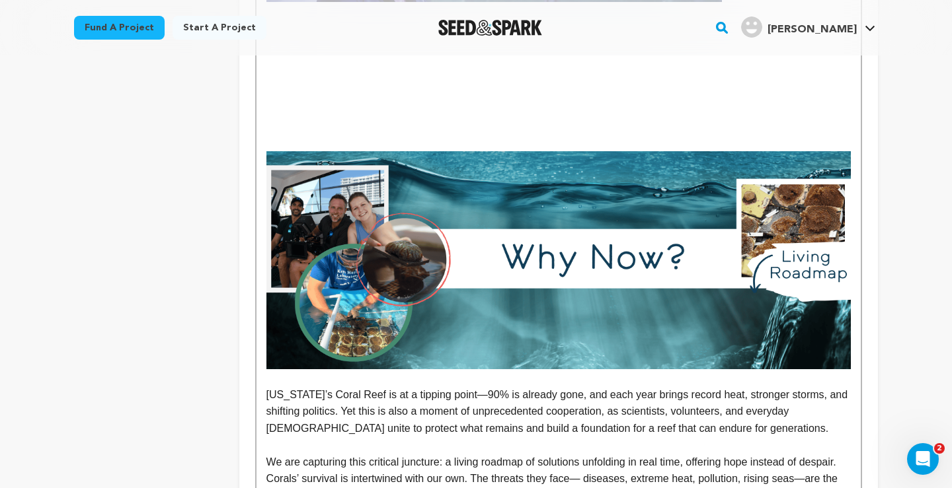
click at [532, 258] on img "To enrich screen reader interactions, please activate Accessibility in Grammarl…" at bounding box center [558, 260] width 584 height 218
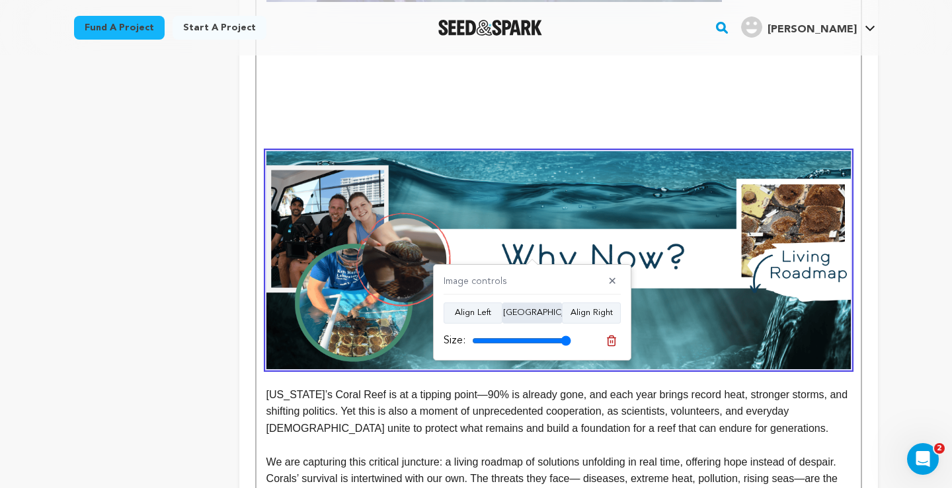
click at [536, 316] on button "Align Center" at bounding box center [531, 313] width 59 height 21
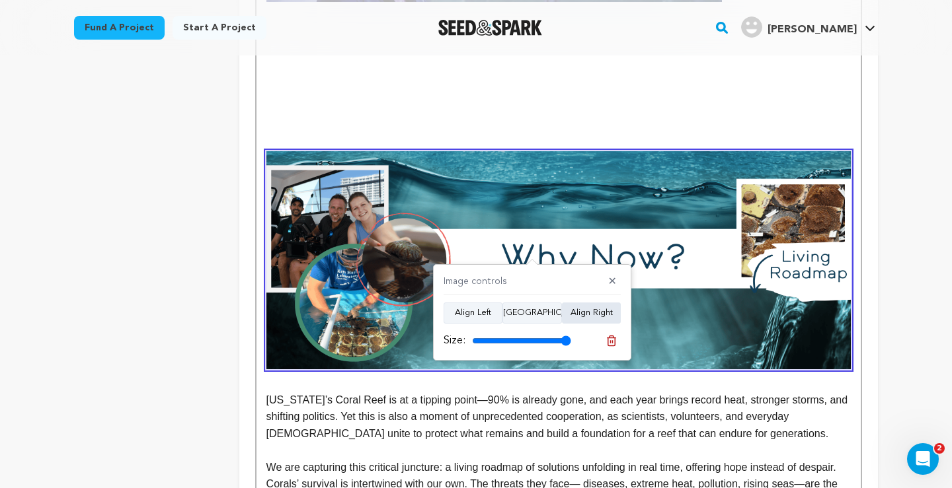
click at [578, 312] on button "Align Right" at bounding box center [591, 313] width 59 height 21
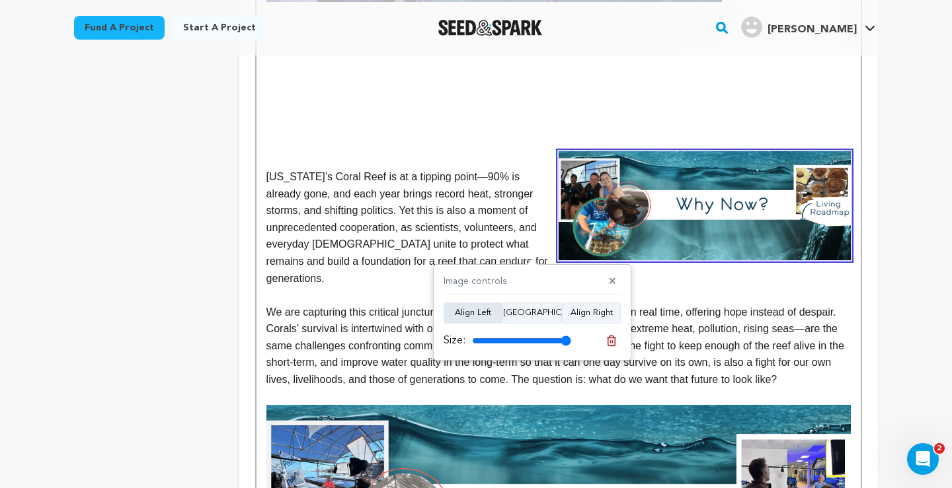
click at [475, 313] on button "Align Left" at bounding box center [473, 313] width 59 height 21
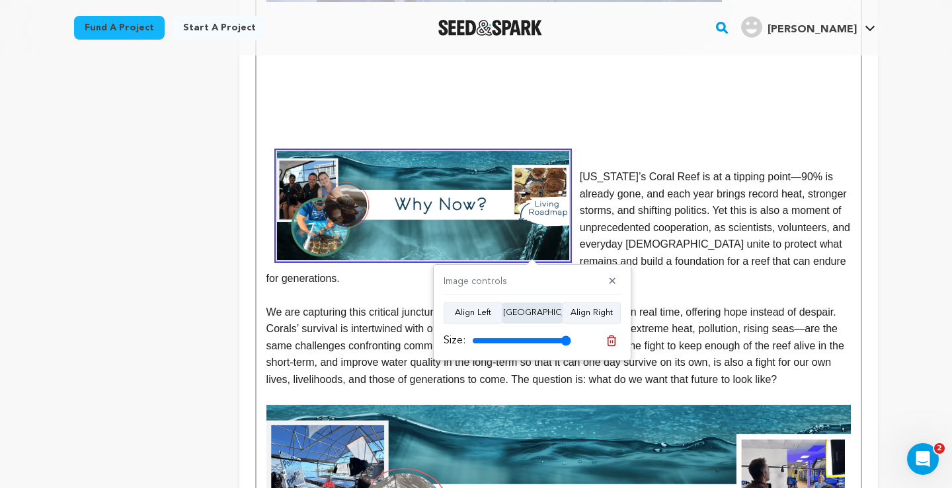
click at [527, 306] on button "Align Center" at bounding box center [531, 313] width 59 height 21
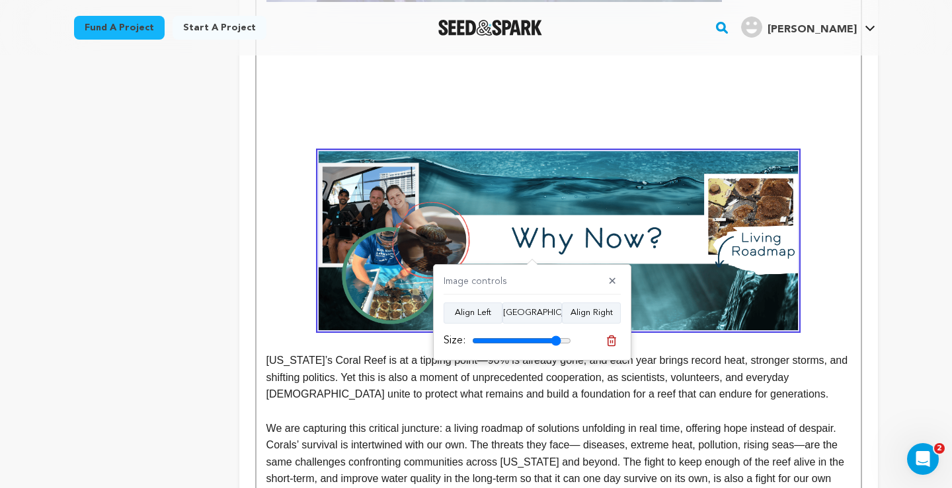
type input "100"
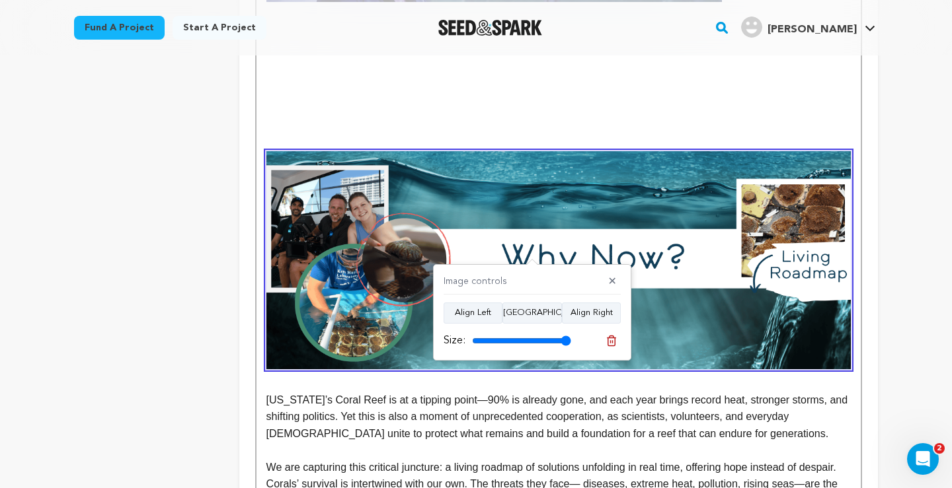
drag, startPoint x: 565, startPoint y: 340, endPoint x: 587, endPoint y: 332, distance: 23.2
click at [571, 336] on input "range" at bounding box center [521, 341] width 99 height 11
click at [615, 281] on button "✕" at bounding box center [612, 282] width 17 height 13
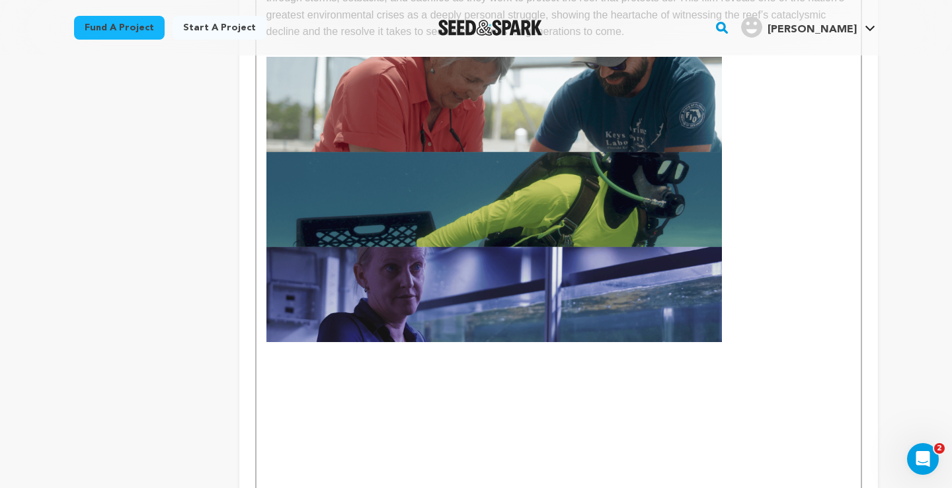
scroll to position [703, 0]
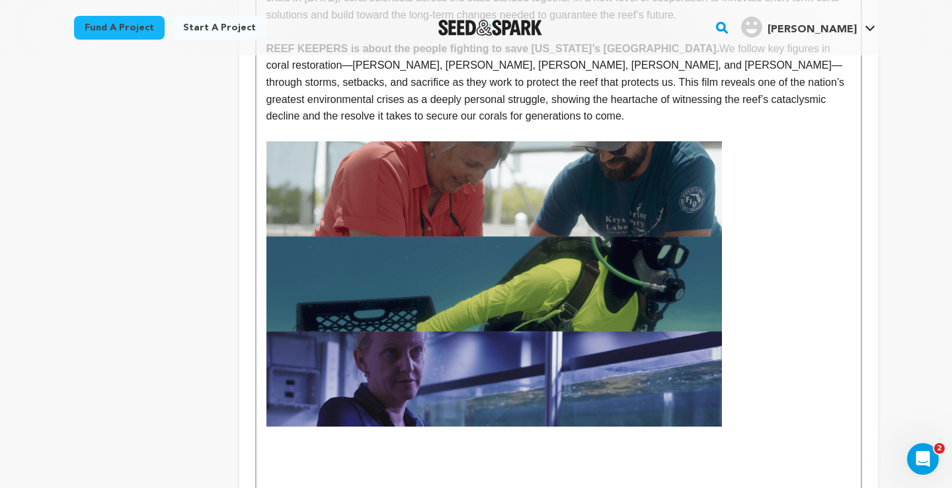
click at [580, 272] on img "To enrich screen reader interactions, please activate Accessibility in Grammarl…" at bounding box center [494, 283] width 456 height 285
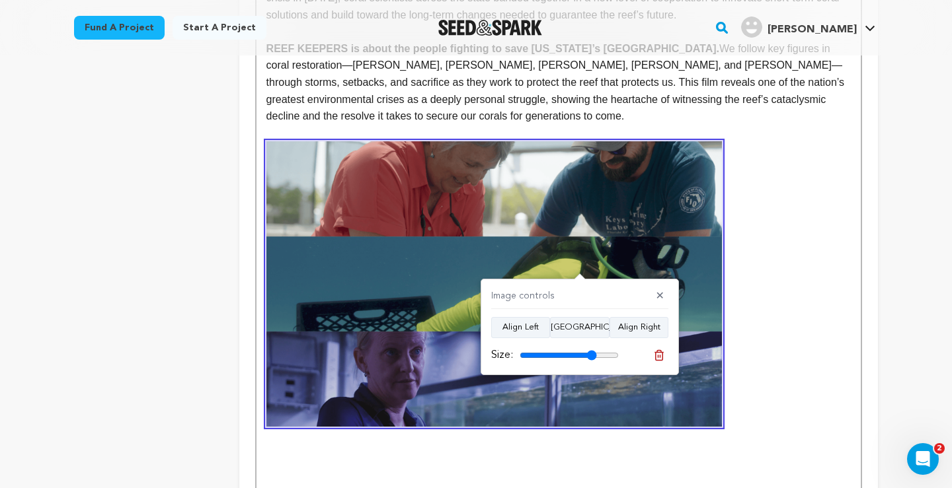
click at [794, 362] on strong "To enrich screen reader interactions, please activate Accessibility in Grammarl…" at bounding box center [558, 283] width 584 height 285
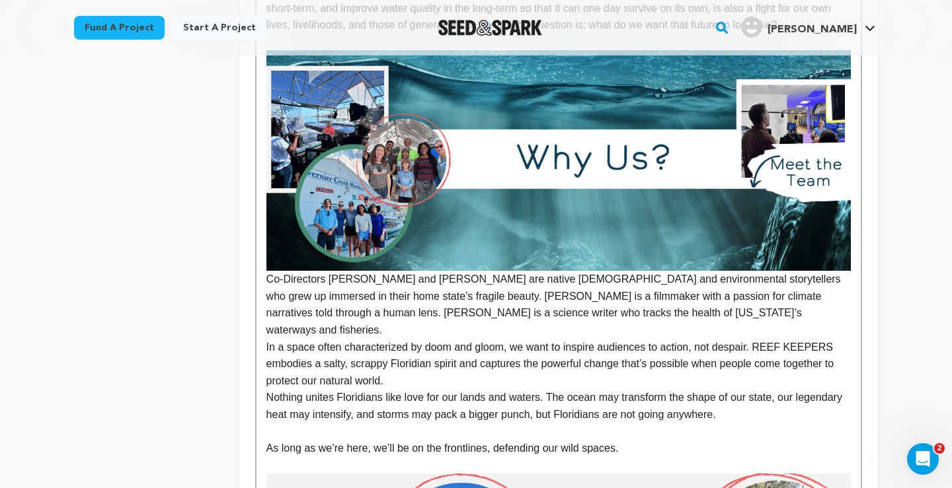
scroll to position [1668, 0]
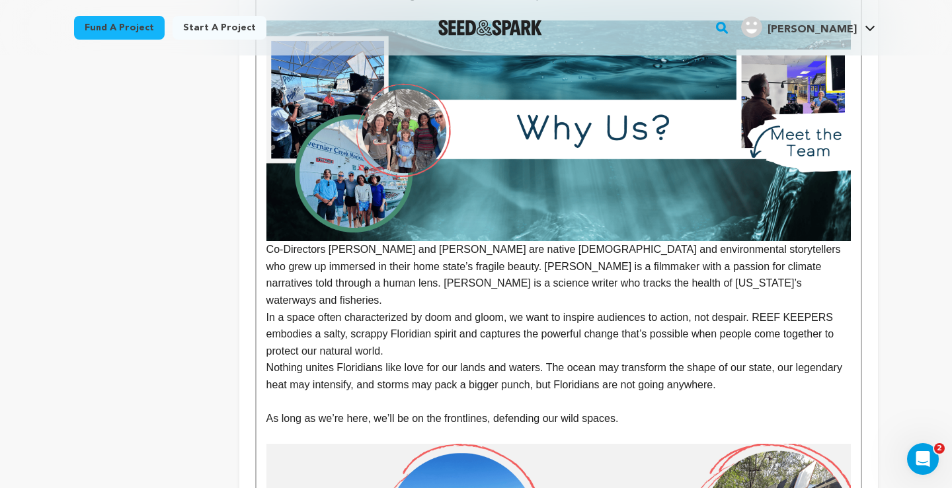
click at [855, 235] on div "One of the world’s largest barrier reefs stretches 350 miles along the Florida …" at bounding box center [558, 380] width 604 height 3468
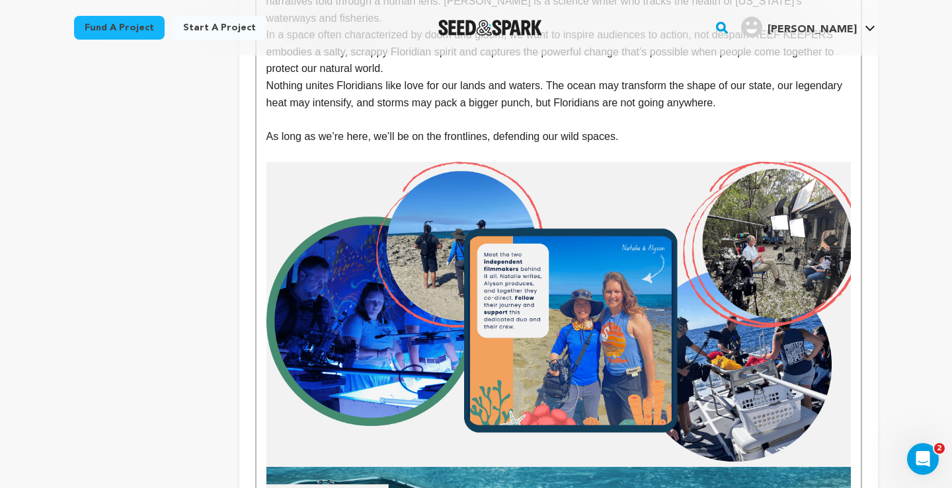
scroll to position [1969, 0]
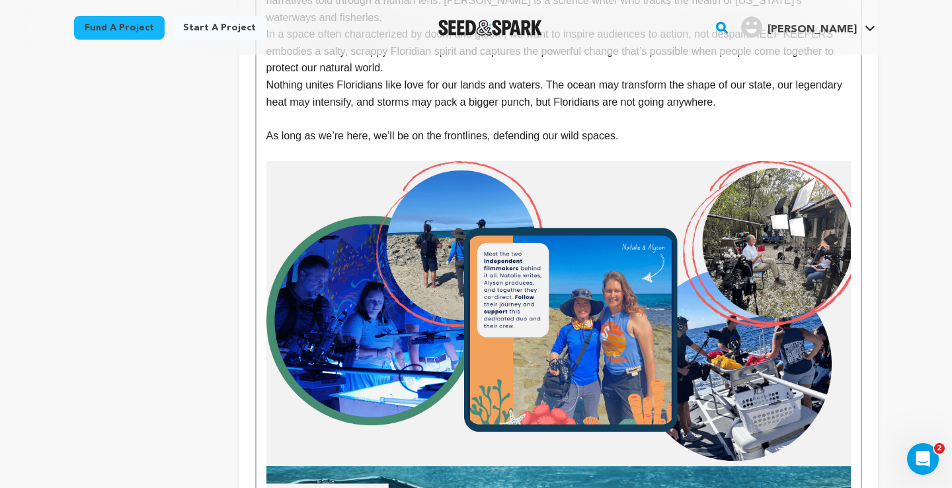
click at [428, 276] on img "To enrich screen reader interactions, please activate Accessibility in Grammarl…" at bounding box center [558, 314] width 584 height 306
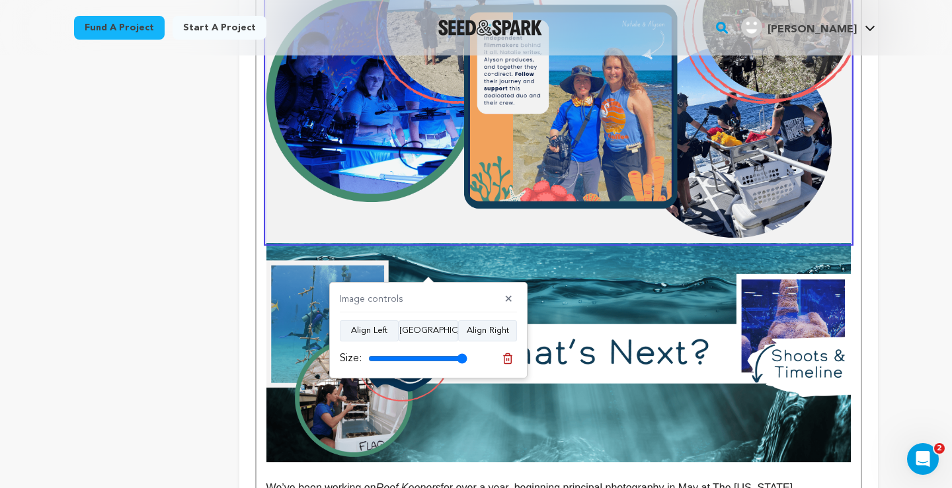
scroll to position [2208, 0]
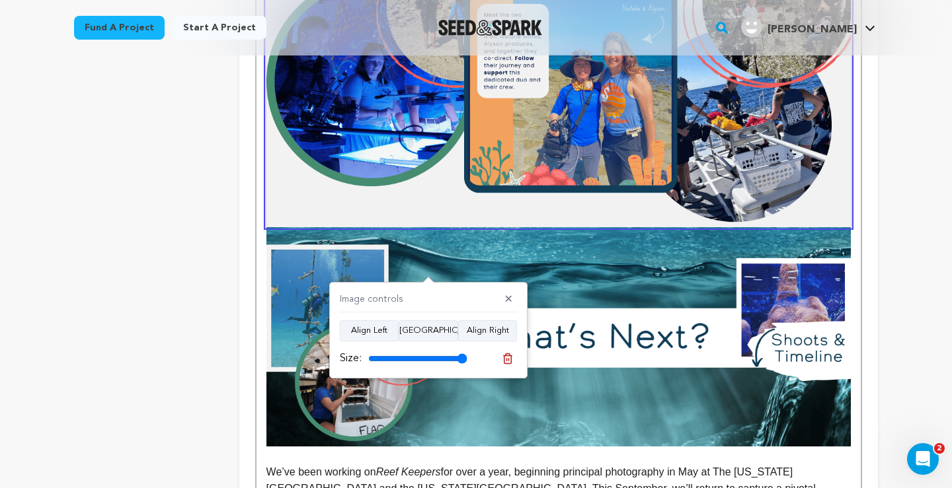
click at [771, 239] on img "To enrich screen reader interactions, please activate Accessibility in Grammarl…" at bounding box center [558, 336] width 584 height 219
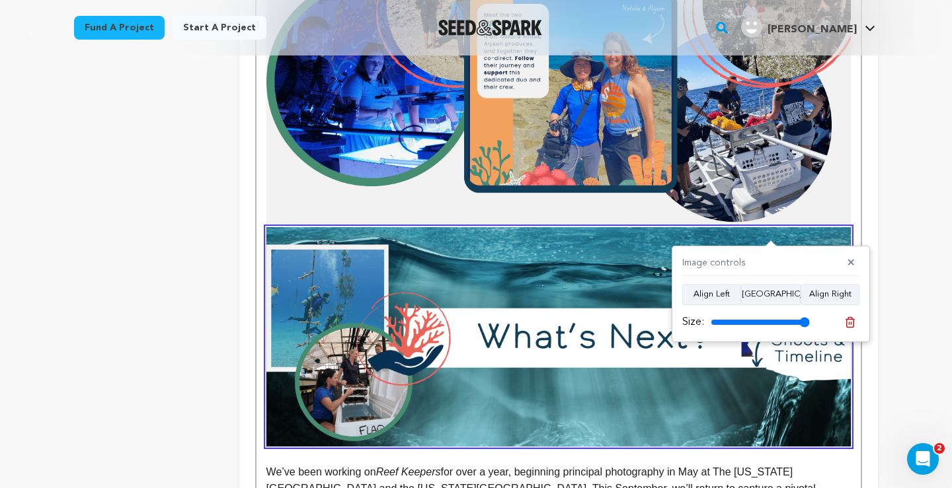
click at [920, 193] on div "Back to Project Dashboard Edit Project Submit For feedback Submit For feedback …" at bounding box center [476, 5] width 952 height 4315
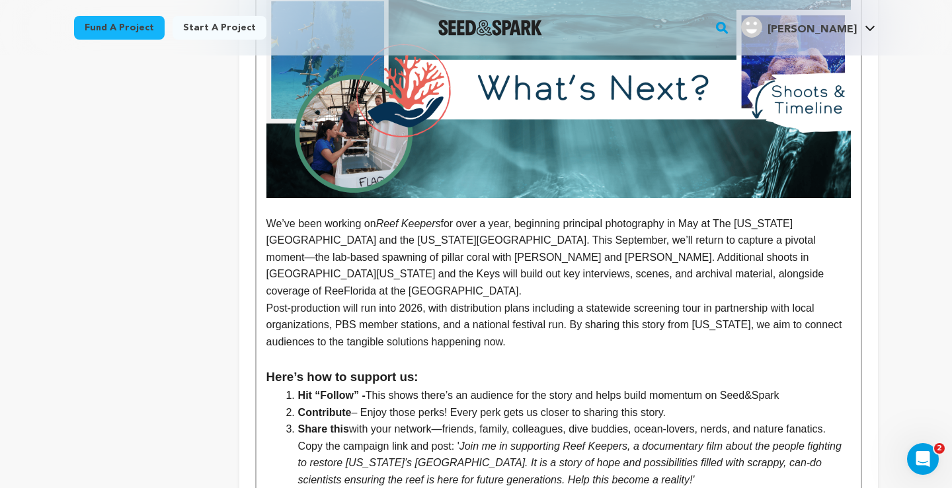
scroll to position [2470, 0]
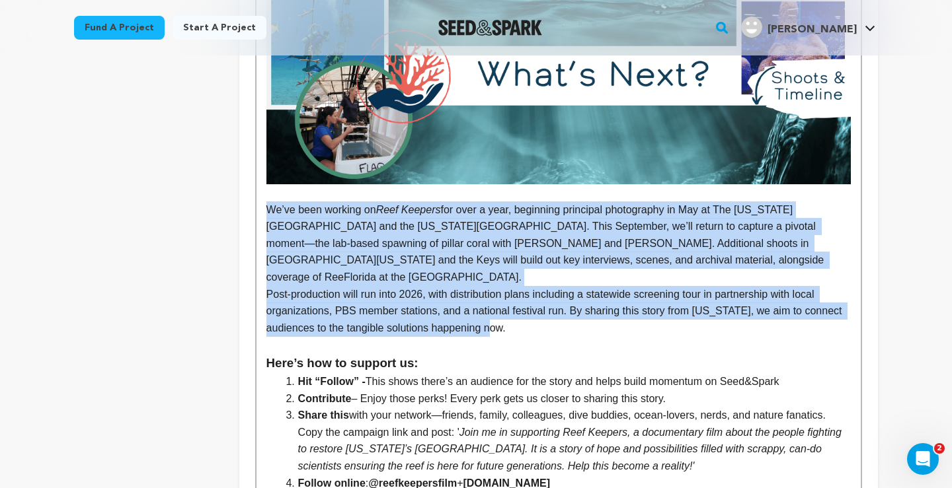
drag, startPoint x: 522, startPoint y: 293, endPoint x: 266, endPoint y: 194, distance: 275.0
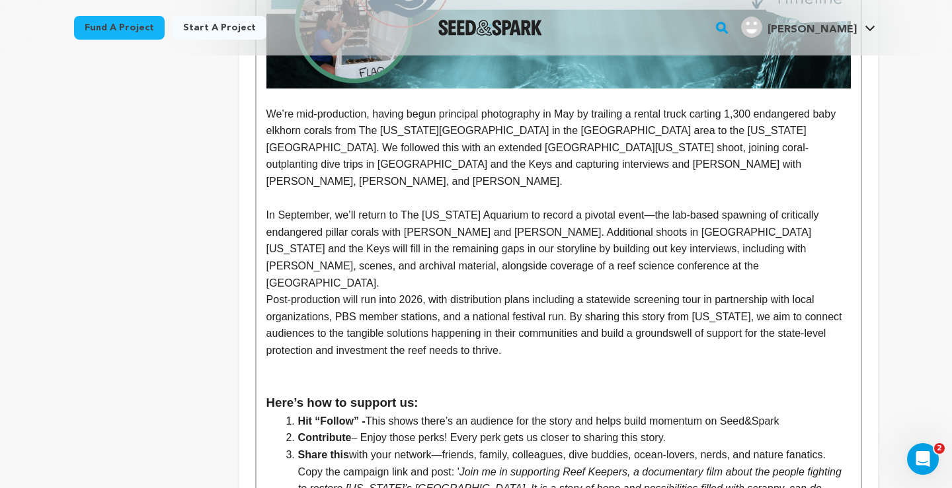
scroll to position [2674, 0]
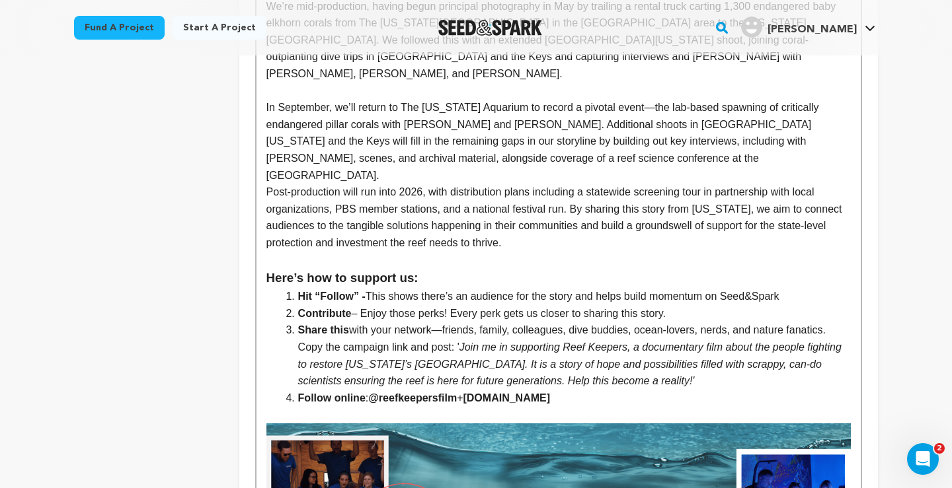
drag, startPoint x: 591, startPoint y: 350, endPoint x: 259, endPoint y: 233, distance: 351.6
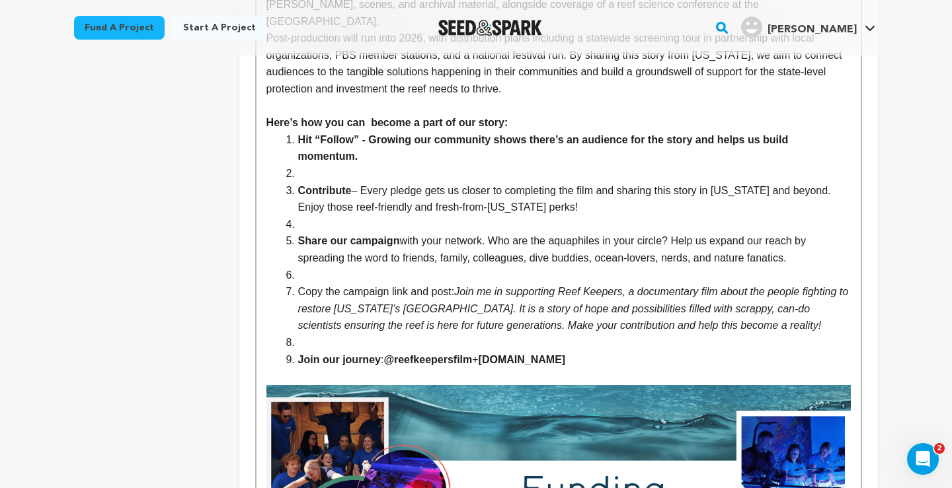
scroll to position [2826, 0]
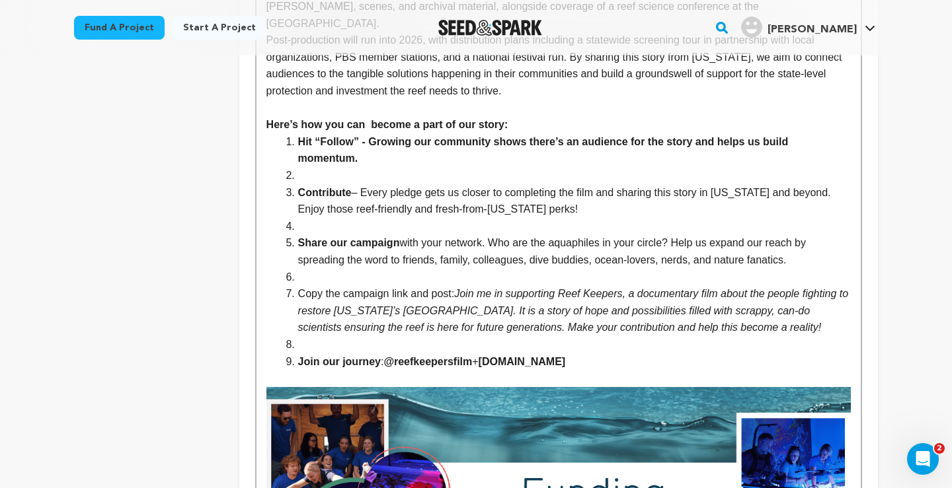
click at [301, 167] on li "To enrich screen reader interactions, please activate Accessibility in Grammarl…" at bounding box center [566, 175] width 568 height 17
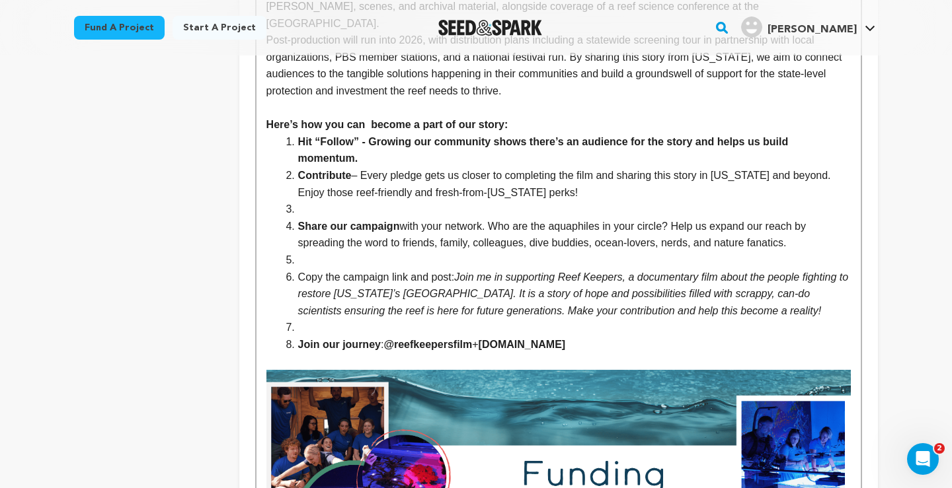
click at [315, 201] on li "To enrich screen reader interactions, please activate Accessibility in Grammarl…" at bounding box center [566, 209] width 568 height 17
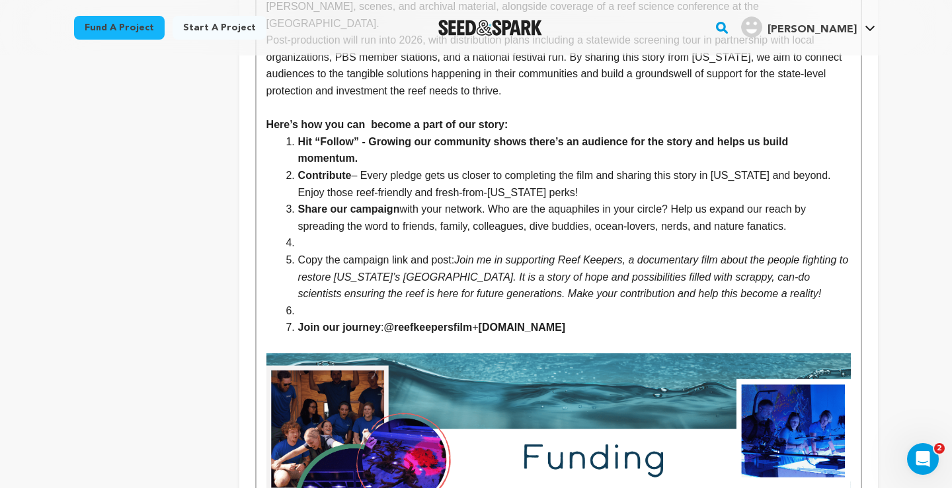
click at [321, 235] on li "To enrich screen reader interactions, please activate Accessibility in Grammarl…" at bounding box center [566, 243] width 568 height 17
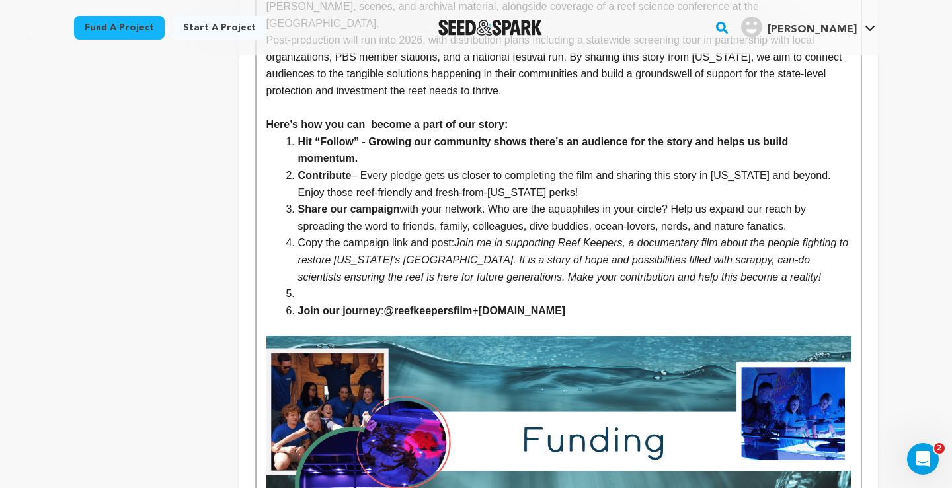
click at [320, 286] on li "To enrich screen reader interactions, please activate Accessibility in Grammarl…" at bounding box center [566, 294] width 568 height 17
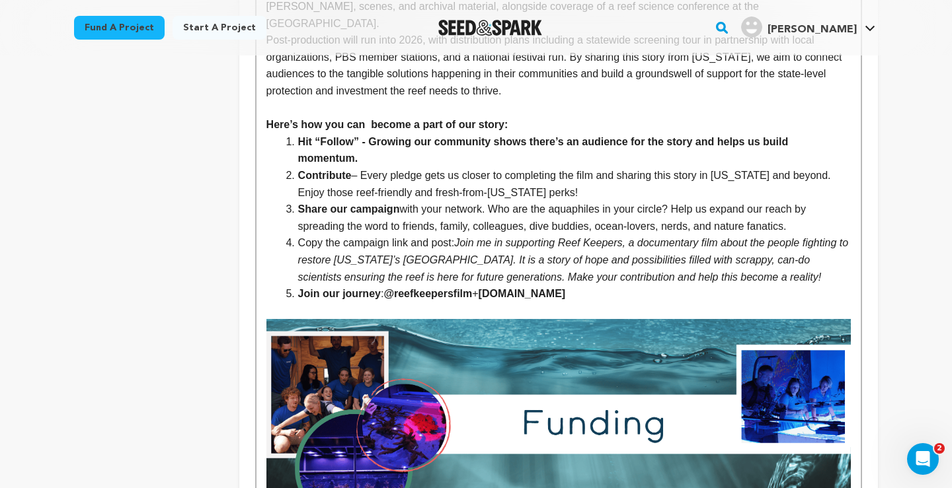
click at [300, 235] on li "Copy the campaign link and post: Join me in supporting Reef Keepers, a document…" at bounding box center [566, 260] width 568 height 51
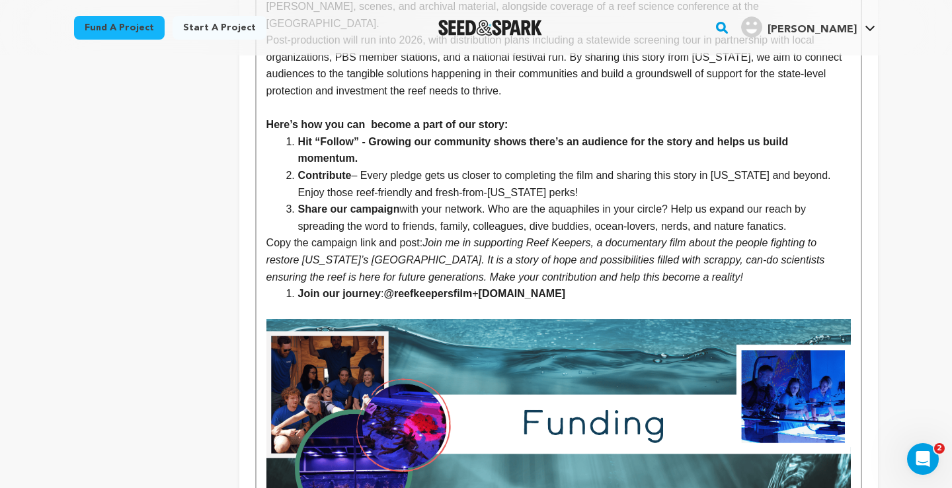
click at [673, 235] on p "Copy the campaign link and post: Join me in supporting Reef Keepers, a document…" at bounding box center [558, 260] width 584 height 51
drag, startPoint x: 602, startPoint y: 245, endPoint x: 291, endPoint y: 239, distance: 310.8
click at [291, 286] on li "Join our journey : @reefkeepersfilm + reefkeepersfilm.com" at bounding box center [566, 294] width 568 height 17
copy li "Join our journey : @reefkeepersfilm + reefkeepersfilm.com"
click at [547, 167] on li "Contribute – Every pledge gets us closer to completing the film and sharing thi…" at bounding box center [566, 184] width 568 height 34
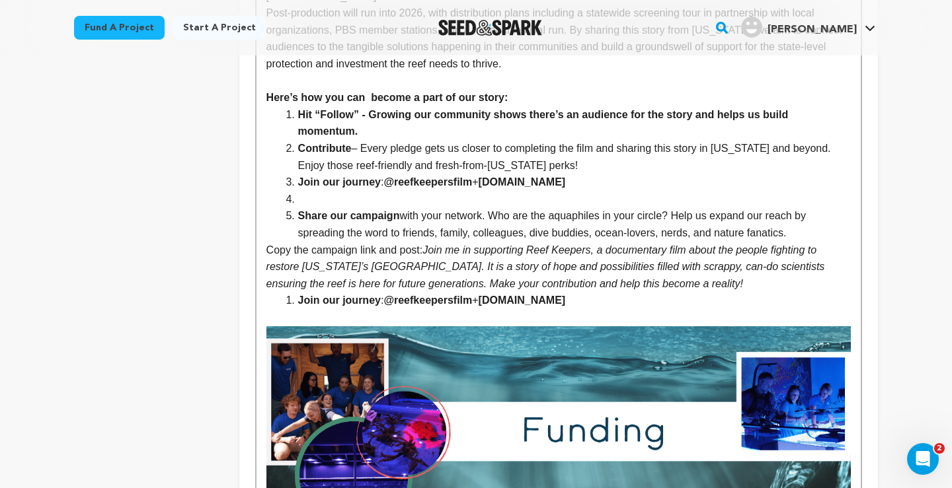
scroll to position [2816, 0]
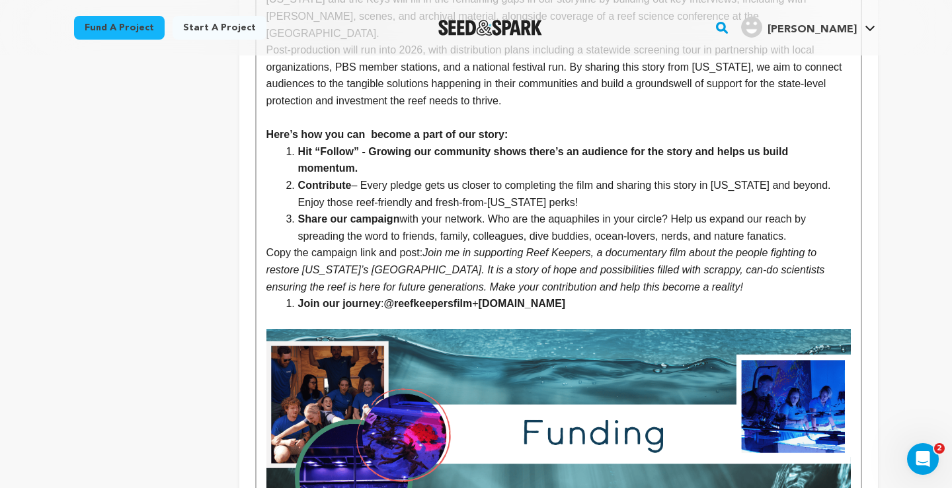
drag, startPoint x: 295, startPoint y: 252, endPoint x: 286, endPoint y: 254, distance: 9.6
click at [286, 295] on li "Join our journey : @reefkeepersfilm + reefkeepersfilm.com" at bounding box center [566, 303] width 568 height 17
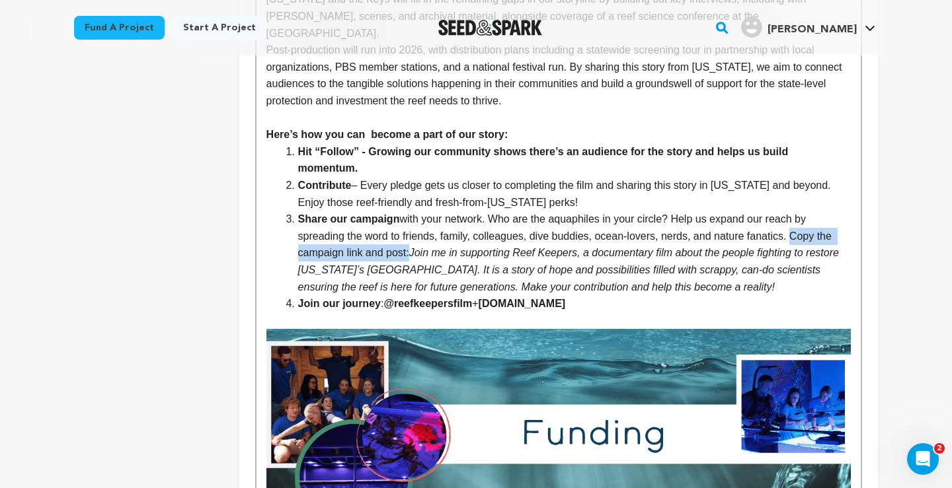
drag, startPoint x: 802, startPoint y: 186, endPoint x: 410, endPoint y: 206, distance: 391.8
click at [410, 211] on li "Share our campaign with your network. Who are the aquaphiles in your circle? He…" at bounding box center [566, 253] width 568 height 85
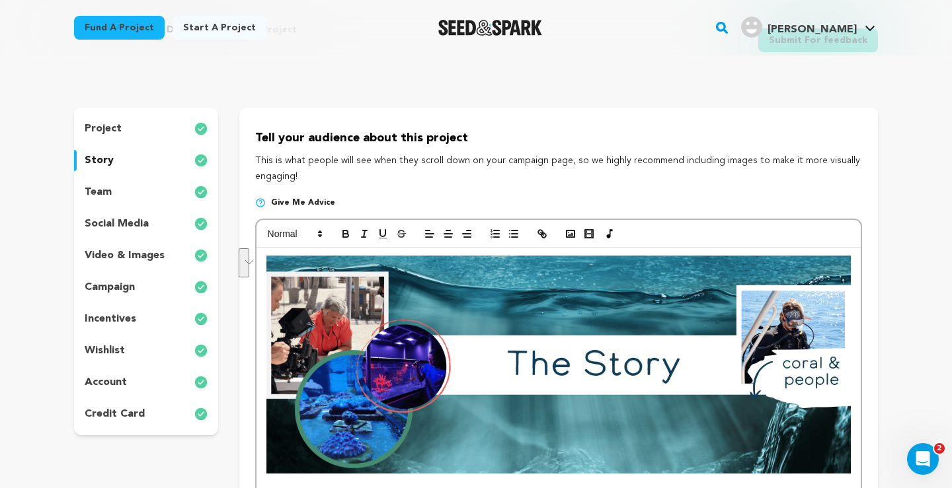
scroll to position [65, 0]
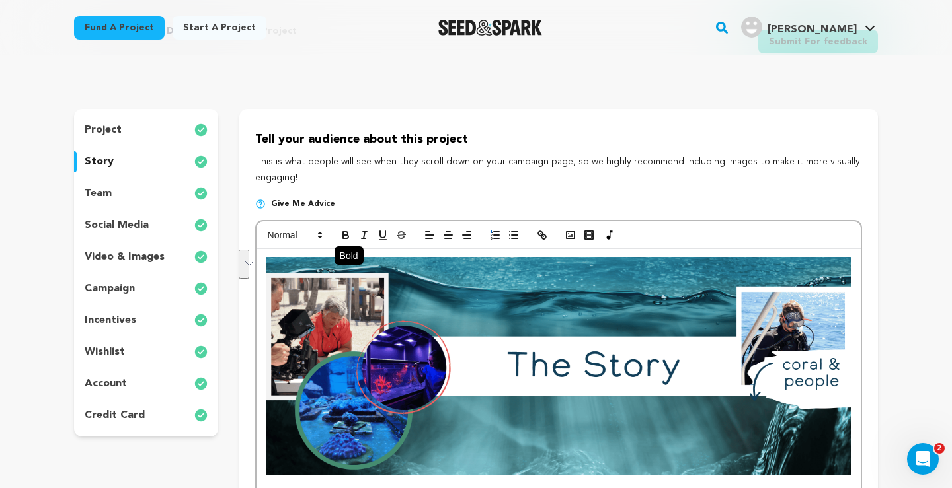
click at [344, 233] on icon "button" at bounding box center [345, 233] width 5 height 3
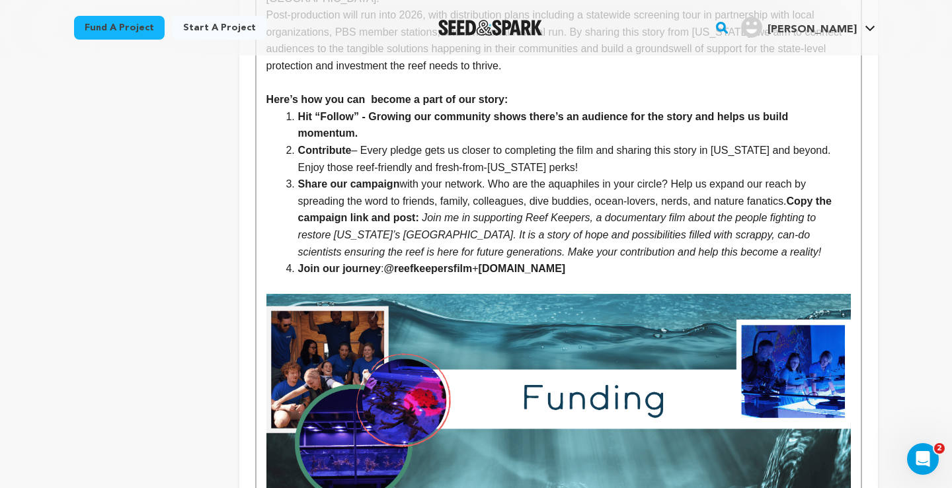
scroll to position [2846, 0]
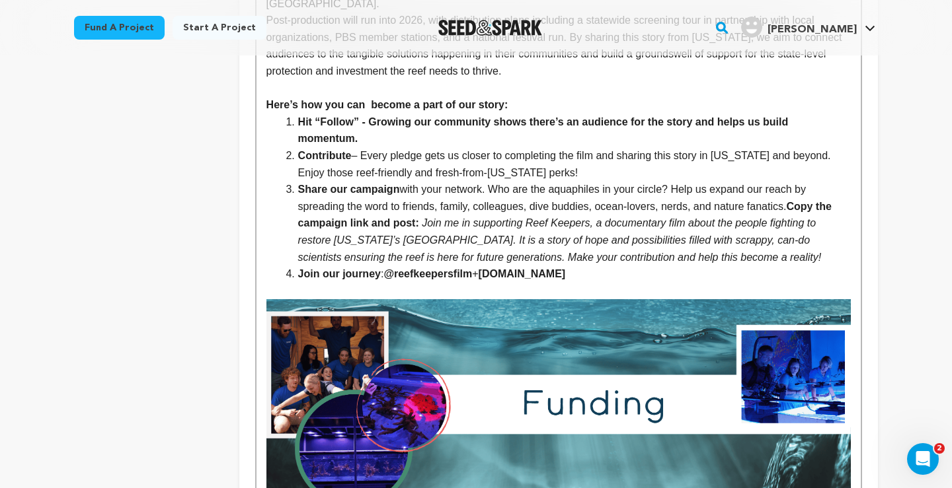
click at [468, 217] on em "Join me in supporting Reef Keepers, a documentary film about the people fightin…" at bounding box center [560, 239] width 524 height 45
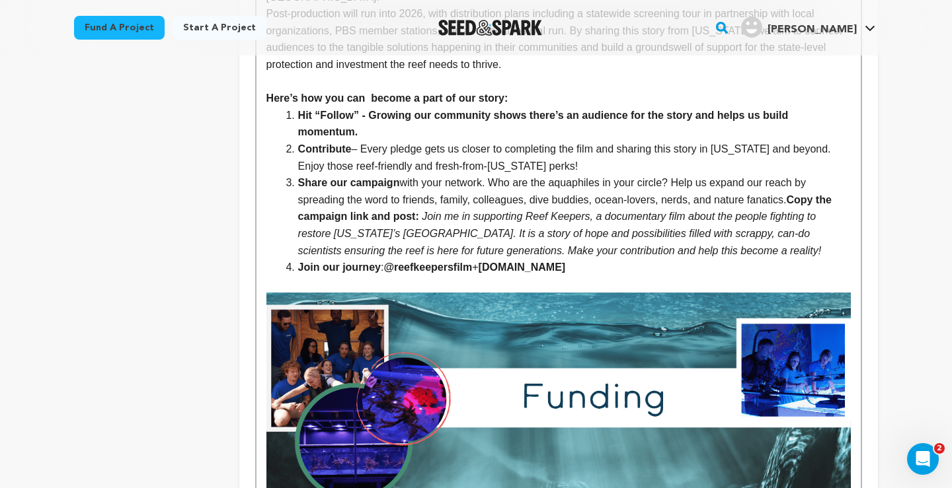
scroll to position [2836, 0]
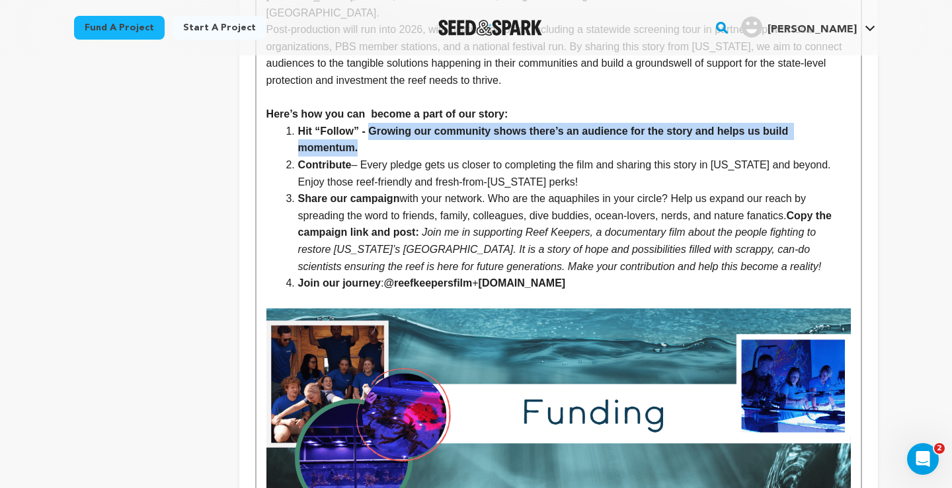
drag, startPoint x: 366, startPoint y: 96, endPoint x: 369, endPoint y: 85, distance: 10.9
click at [369, 123] on li "Hit “Follow” - Growing our community shows there’s an audience for the story an…" at bounding box center [566, 140] width 568 height 34
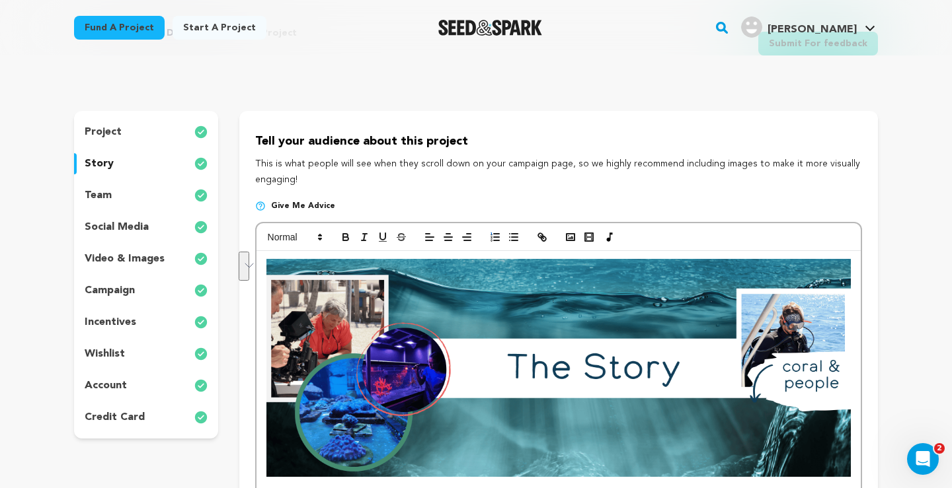
scroll to position [54, 0]
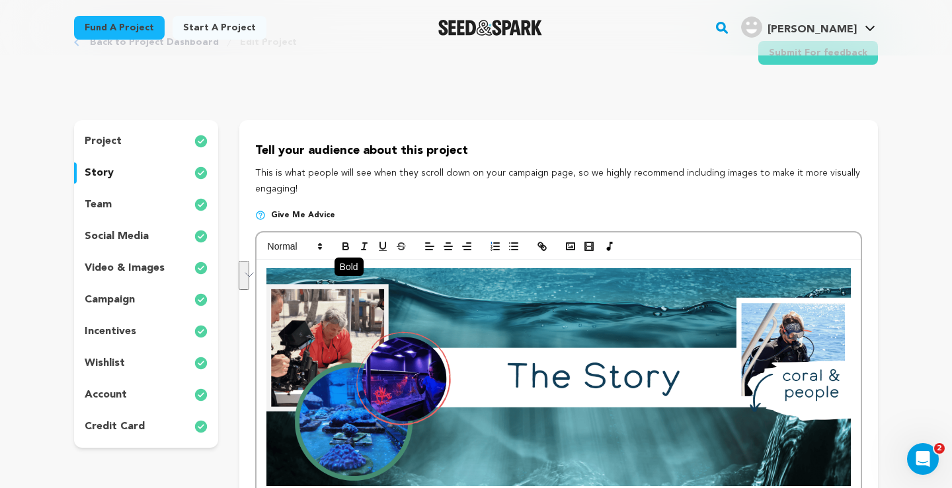
click at [346, 243] on icon "button" at bounding box center [345, 244] width 5 height 3
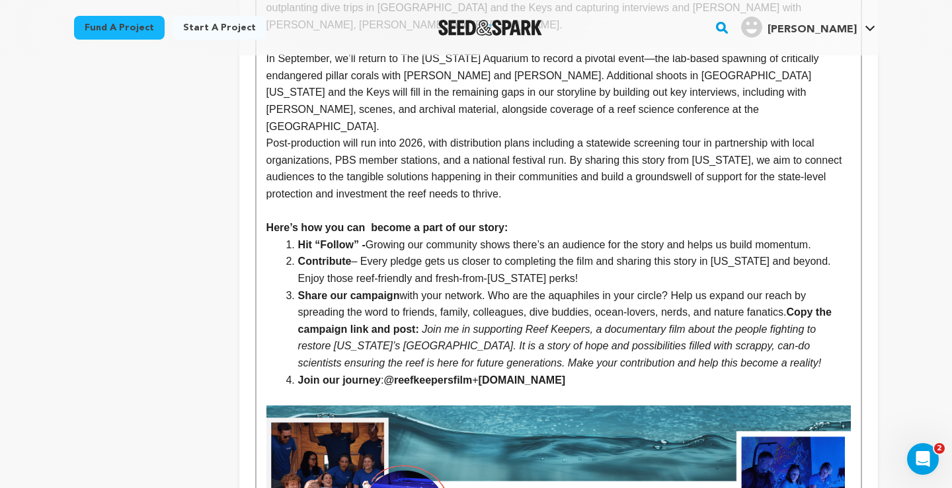
click at [399, 253] on li "Contribute – Every pledge gets us closer to completing the film and sharing thi…" at bounding box center [566, 270] width 568 height 34
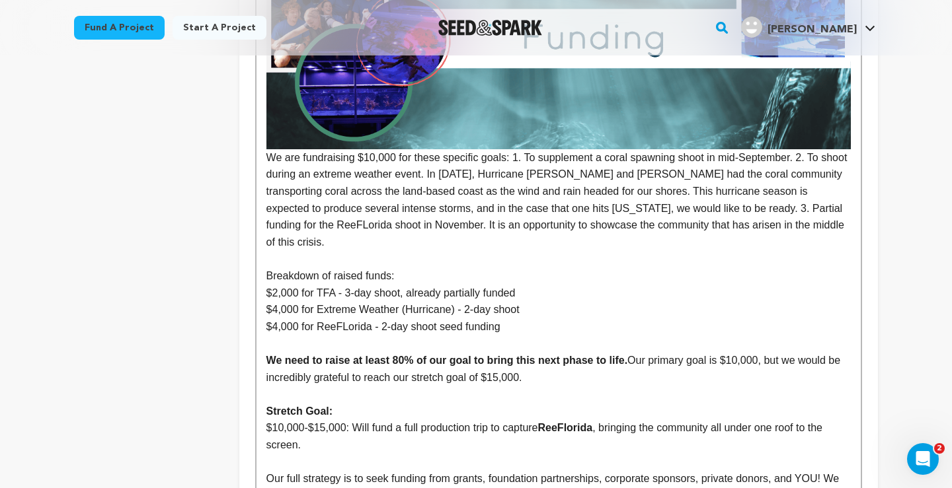
scroll to position [3198, 0]
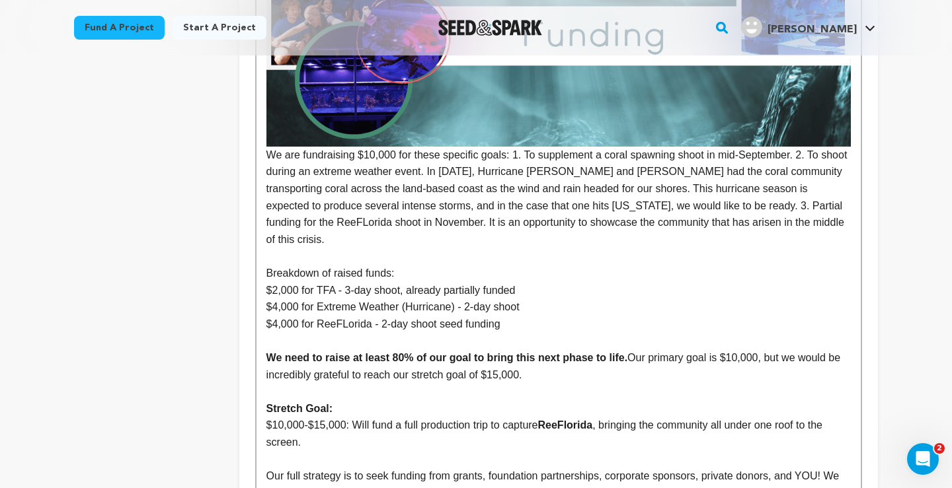
drag, startPoint x: 519, startPoint y: 260, endPoint x: 266, endPoint y: 110, distance: 294.6
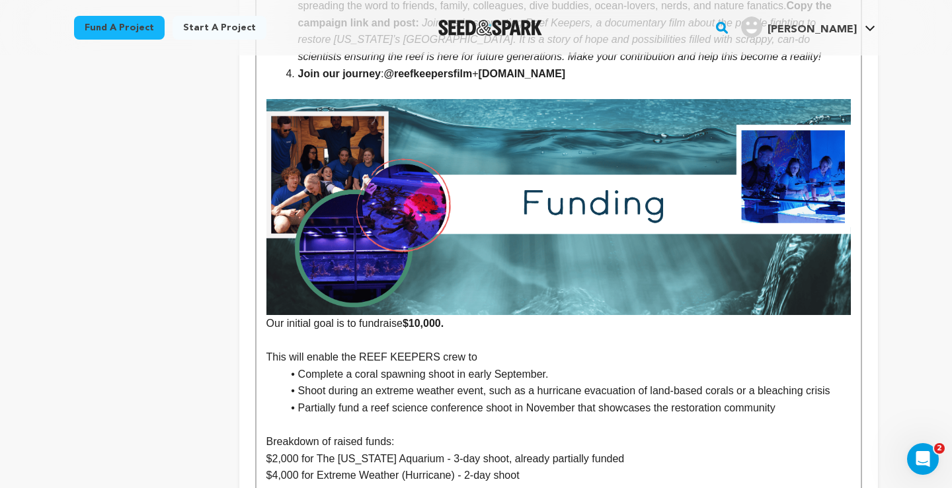
scroll to position [3224, 0]
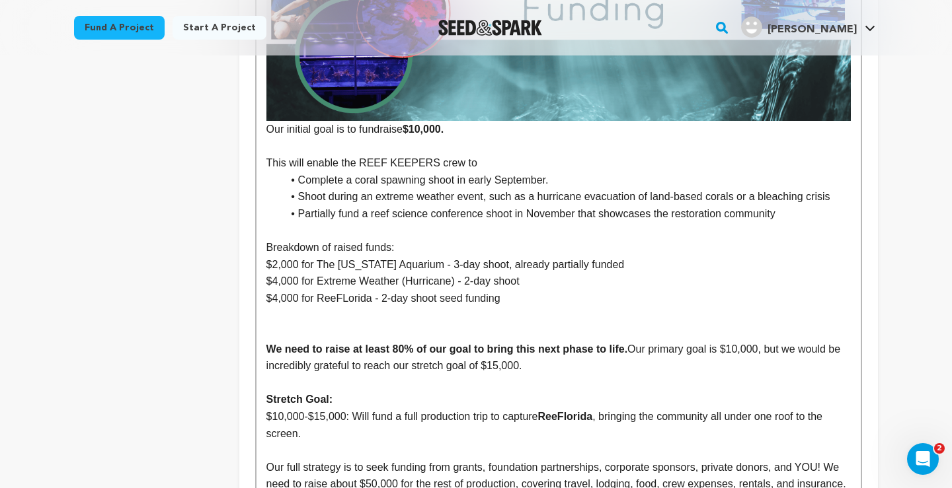
click at [471, 155] on p "This will enable the REEF KEEPERS crew to" at bounding box center [558, 163] width 584 height 17
click at [323, 324] on p "To enrich screen reader interactions, please activate Accessibility in Grammarl…" at bounding box center [558, 332] width 584 height 17
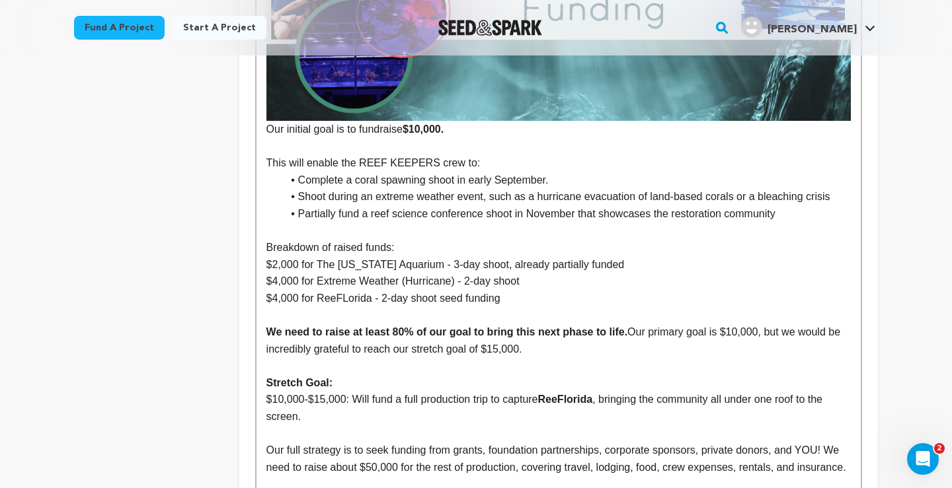
drag, startPoint x: 269, startPoint y: 282, endPoint x: 364, endPoint y: 435, distance: 180.1
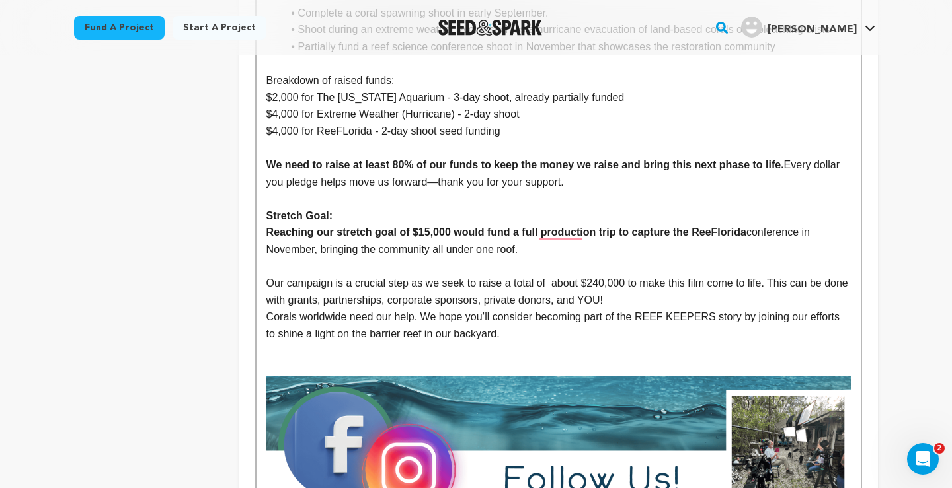
scroll to position [3361, 0]
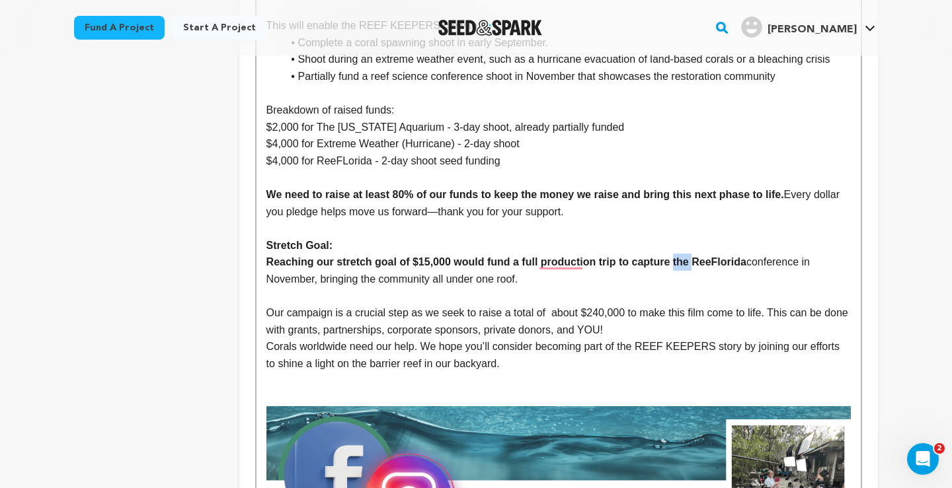
drag, startPoint x: 699, startPoint y: 212, endPoint x: 680, endPoint y: 212, distance: 19.8
click at [680, 256] on strong "Reaching our stretch goal of $15,000 would fund a full production trip to captu…" at bounding box center [506, 261] width 480 height 11
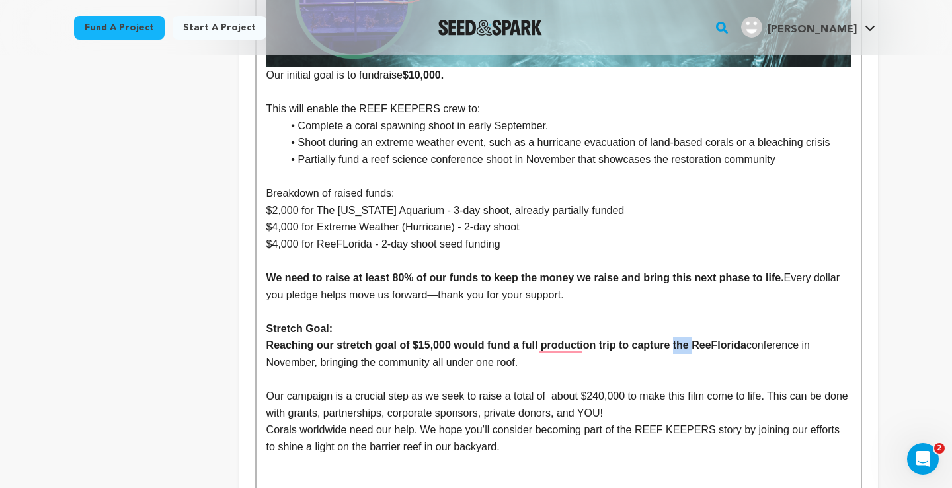
scroll to position [3279, 0]
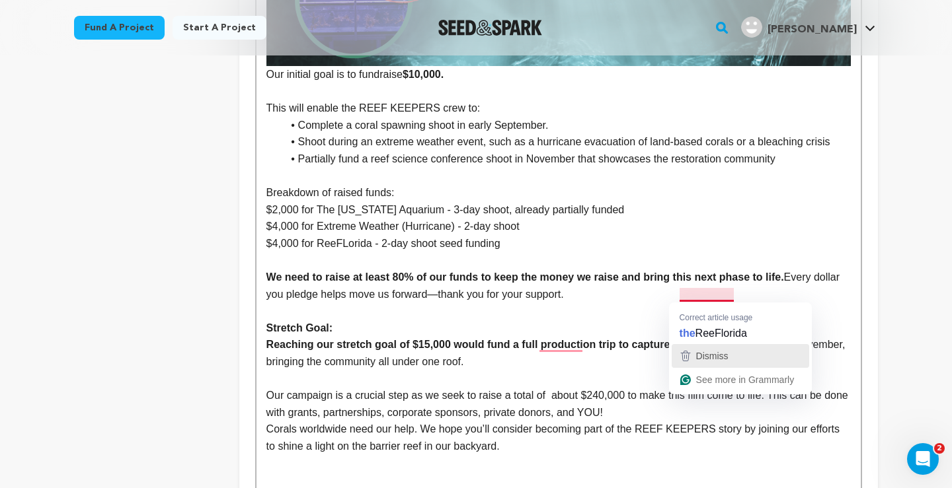
click at [702, 351] on span "Dismiss" at bounding box center [712, 356] width 32 height 11
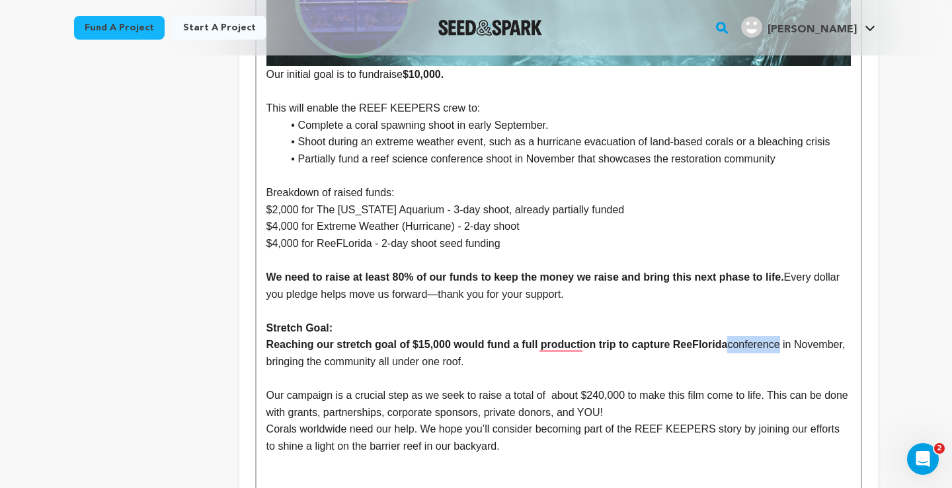
drag, startPoint x: 789, startPoint y: 295, endPoint x: 736, endPoint y: 297, distance: 52.3
click at [736, 336] on p "Reaching our stretch goal of $15,000 would fund a full production trip to captu…" at bounding box center [558, 353] width 584 height 34
